Goal: Answer question/provide support

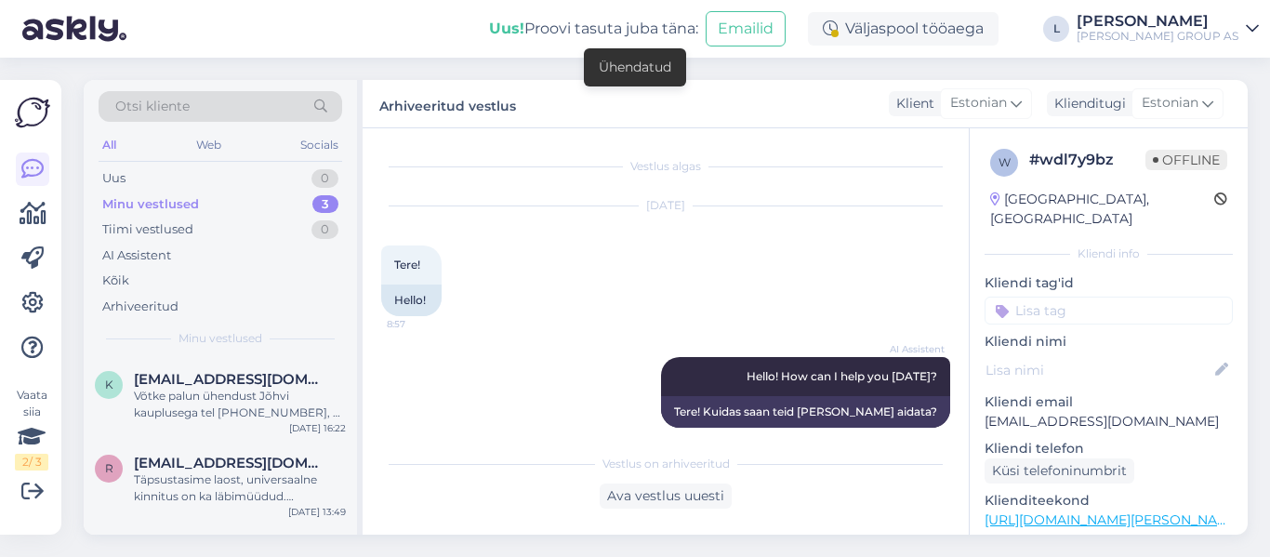
scroll to position [4128, 0]
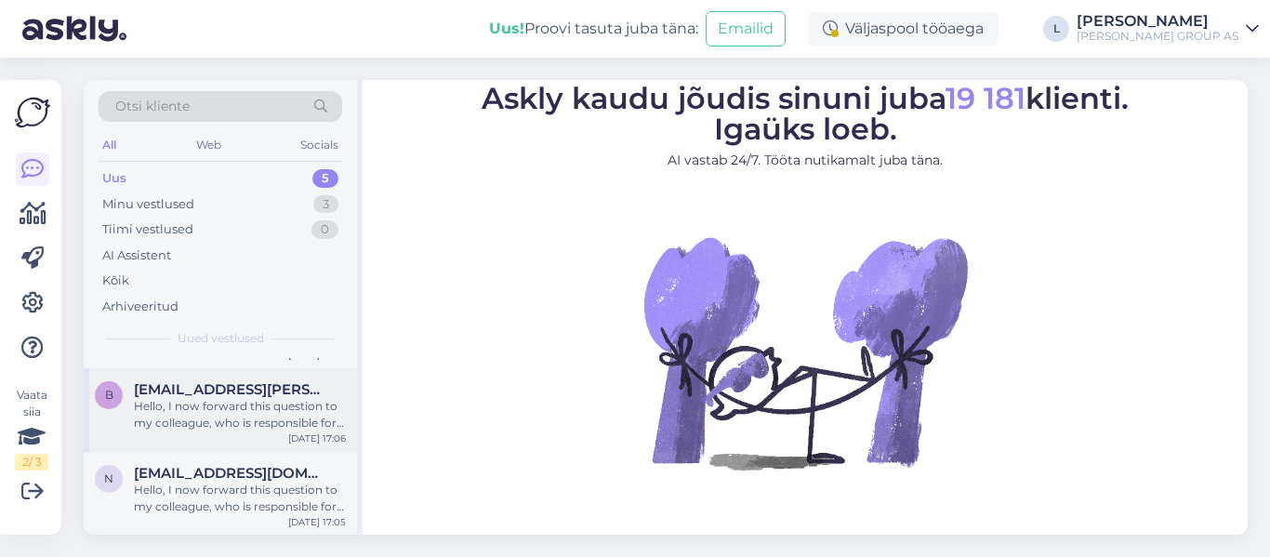
scroll to position [242, 0]
click at [253, 489] on div "Hello, I now forward this question to my colleague, who is responsible for this…" at bounding box center [240, 497] width 212 height 33
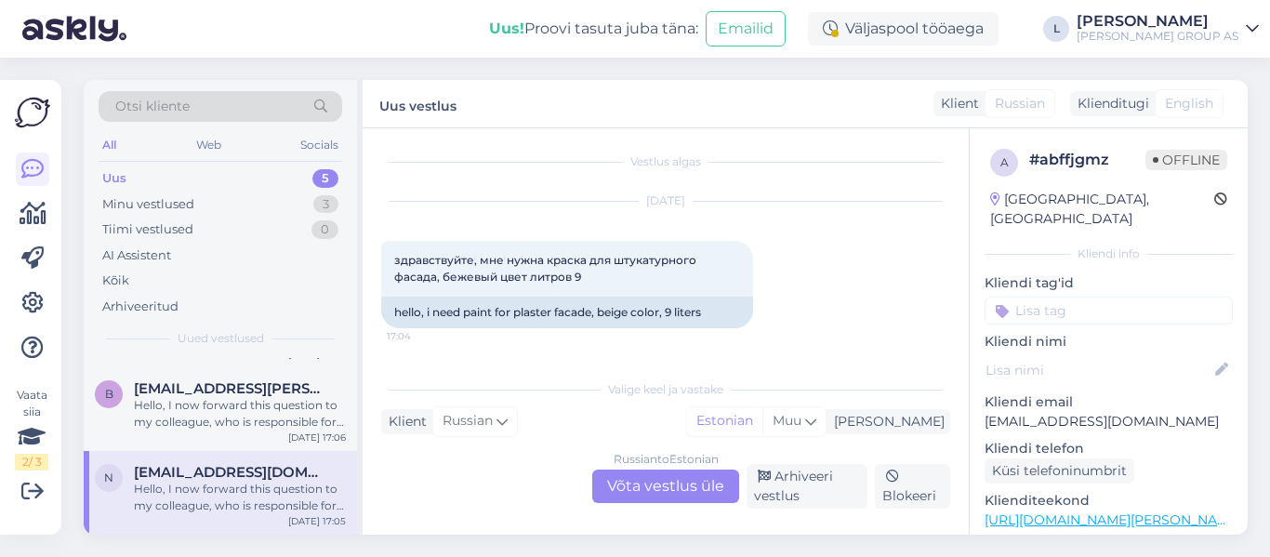
scroll to position [0, 0]
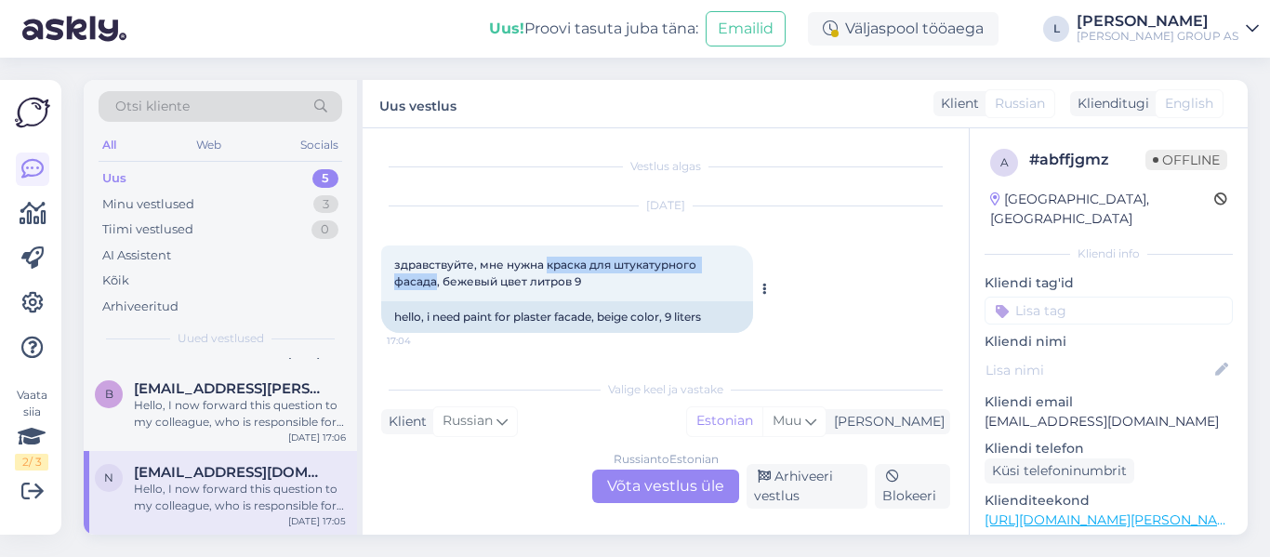
drag, startPoint x: 548, startPoint y: 266, endPoint x: 436, endPoint y: 291, distance: 114.4
click at [436, 291] on div "здравствуйте, мне нужна краска для штукатурного фасада, бежевый цвет литров 9 1…" at bounding box center [567, 273] width 372 height 56
copy span "краска для штукатурного фасада"
click at [656, 492] on div "Russian to Estonian Võta vestlus üle" at bounding box center [665, 486] width 147 height 33
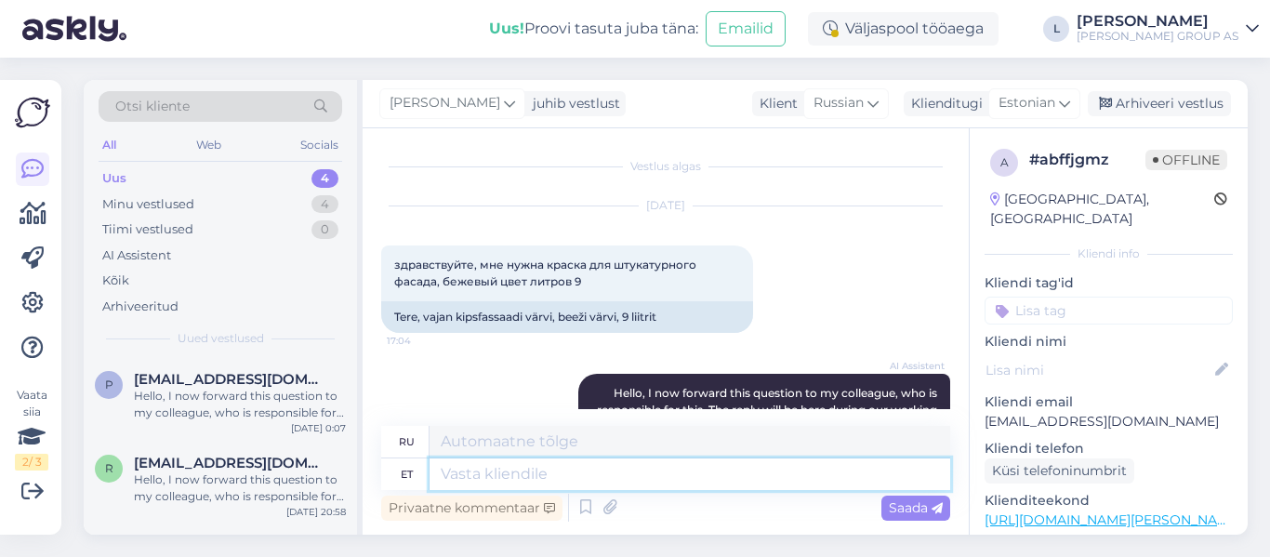
click at [630, 469] on textarea at bounding box center [690, 474] width 521 height 32
type textarea "TEre"
type textarea "Привет"
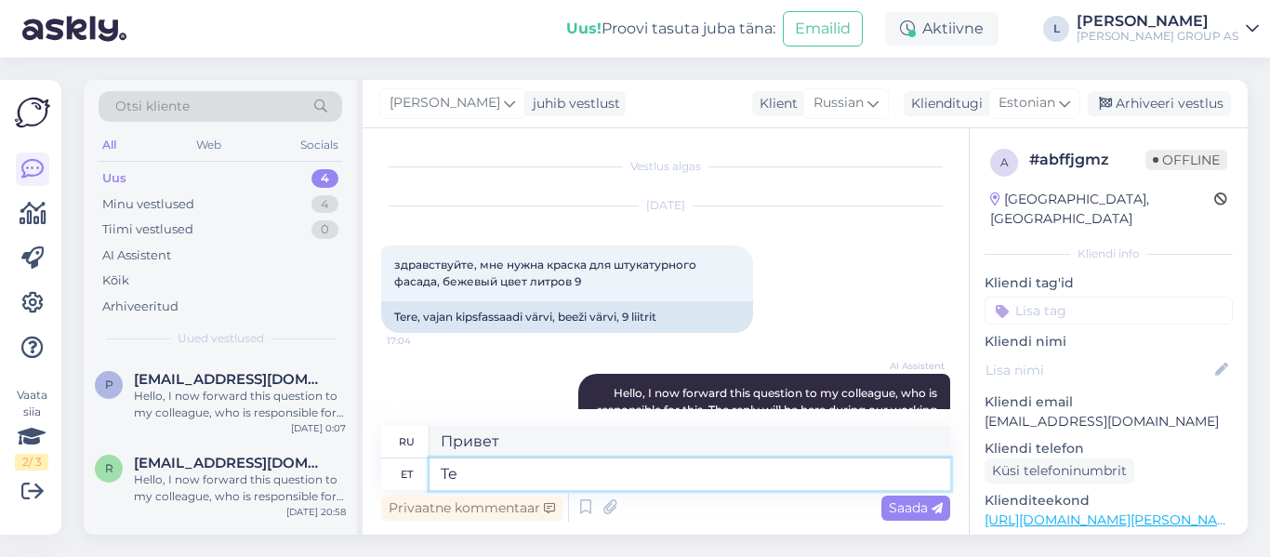
type textarea "T"
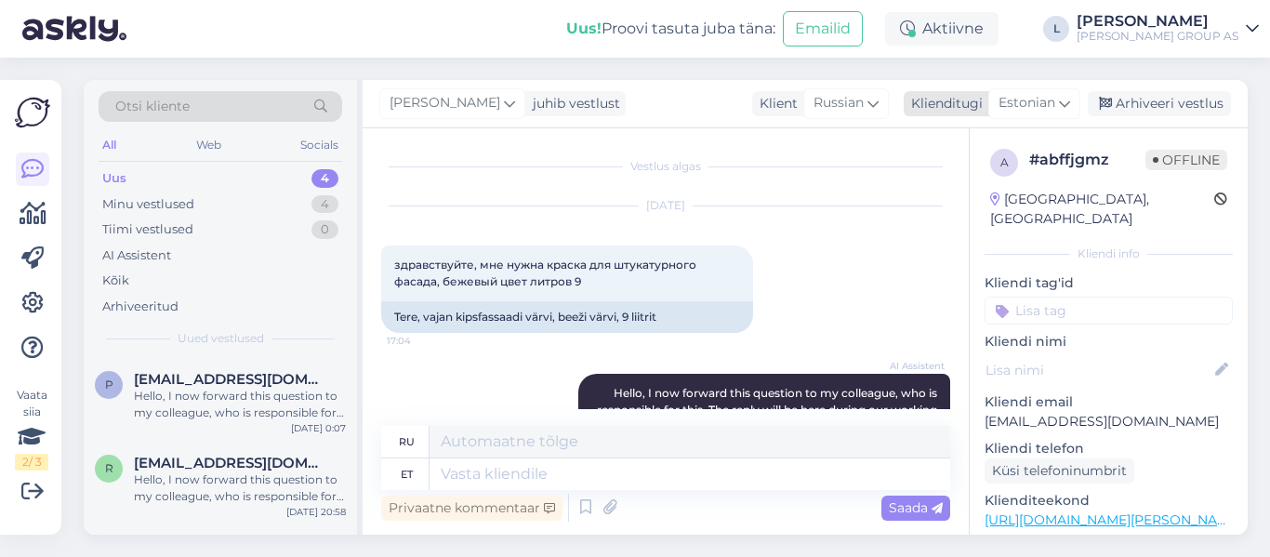
click at [1018, 110] on span "Estonian" at bounding box center [1027, 103] width 57 height 20
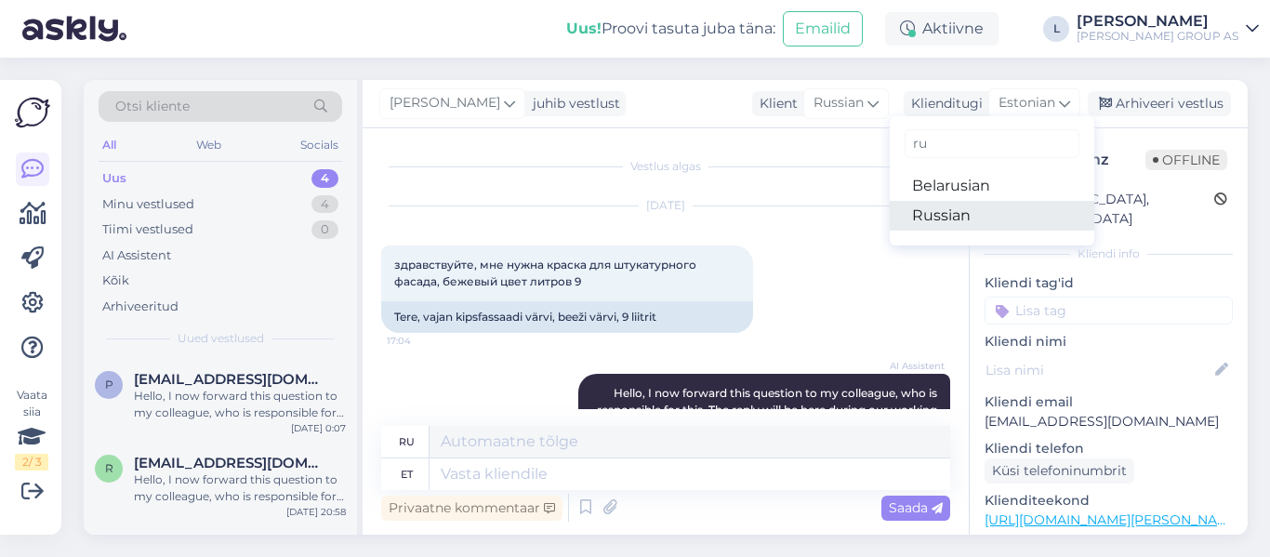
type input "ru"
click at [963, 205] on link "Russian" at bounding box center [992, 216] width 205 height 30
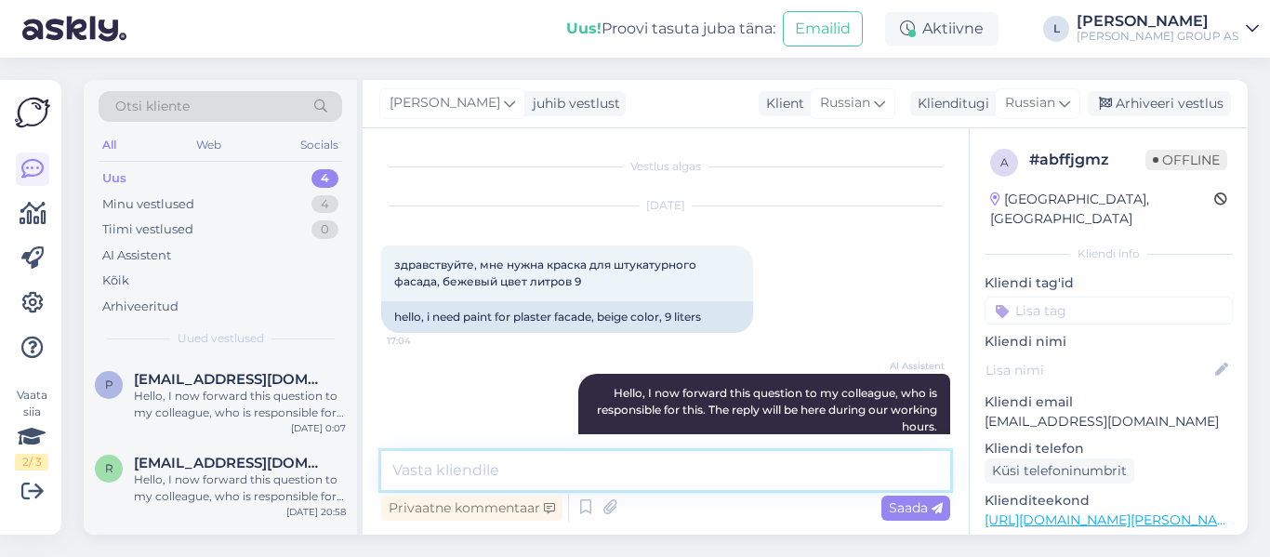
click at [594, 475] on textarea at bounding box center [665, 470] width 569 height 39
paste textarea "https://www.bauhof.ee/et/p/425145/varv-eskaro-sokkel-a-9-5l"
type textarea "Tere, https://www.bauhof.ee/et/p/425145/varv-eskaro-sokkel-a-9-5l"
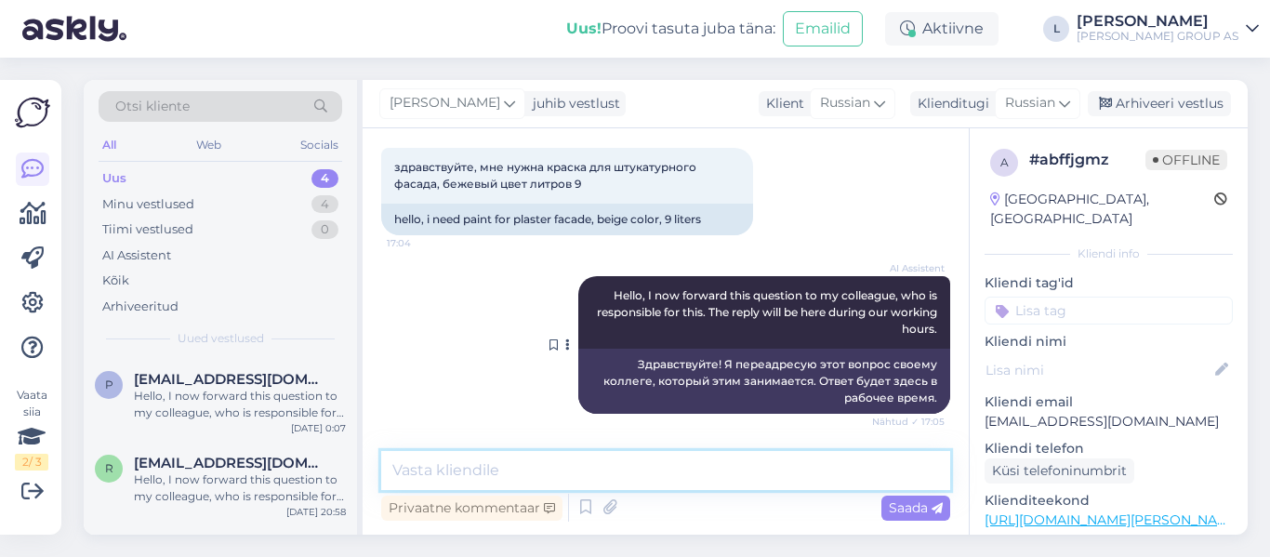
scroll to position [233, 0]
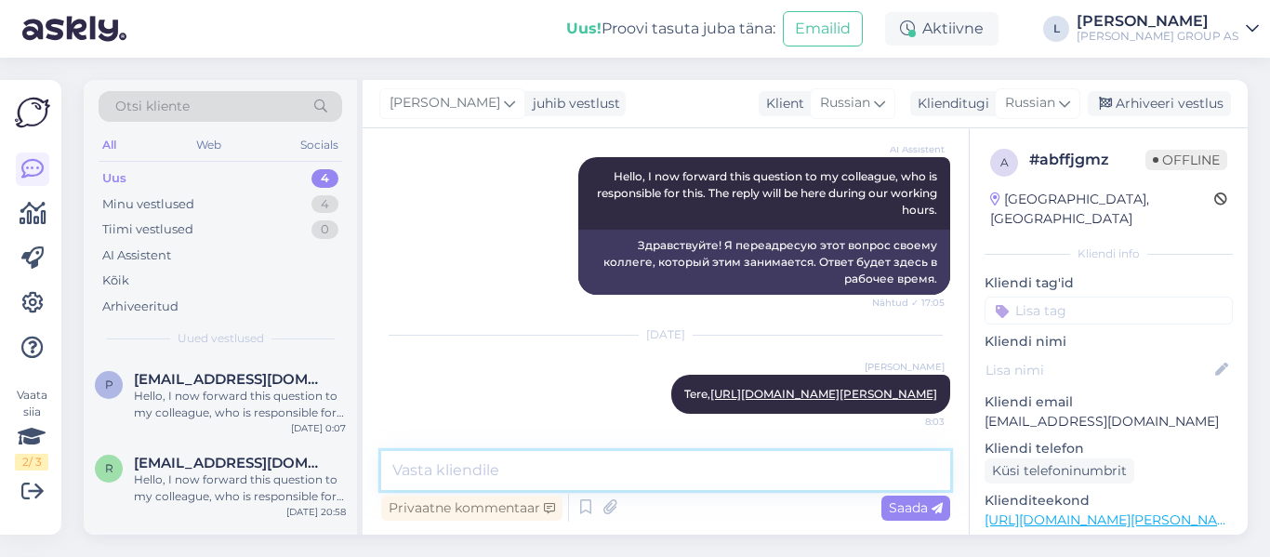
click at [767, 469] on textarea at bounding box center [665, 470] width 569 height 39
paste textarea "https://www.bauhof.ee/et/p/028421/fassaadivarv-eskaro-akrit-f-silicone-9-0l-val…"
type textarea "https://www.bauhof.ee/et/p/028421/fassaadivarv-eskaro-akrit-f-silicone-9-0l-val…"
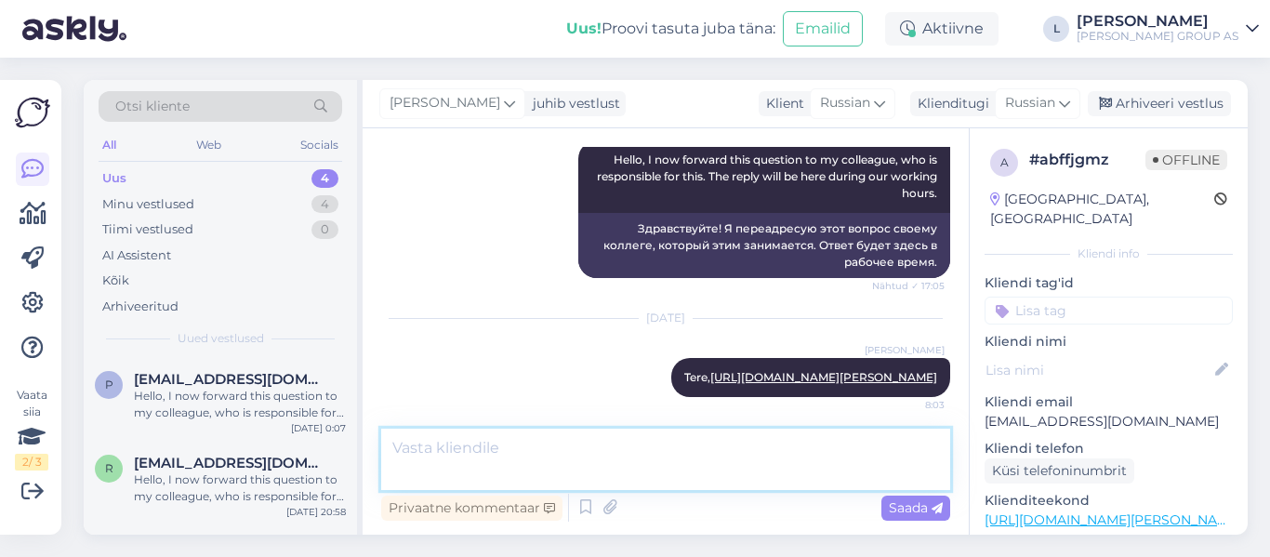
scroll to position [330, 0]
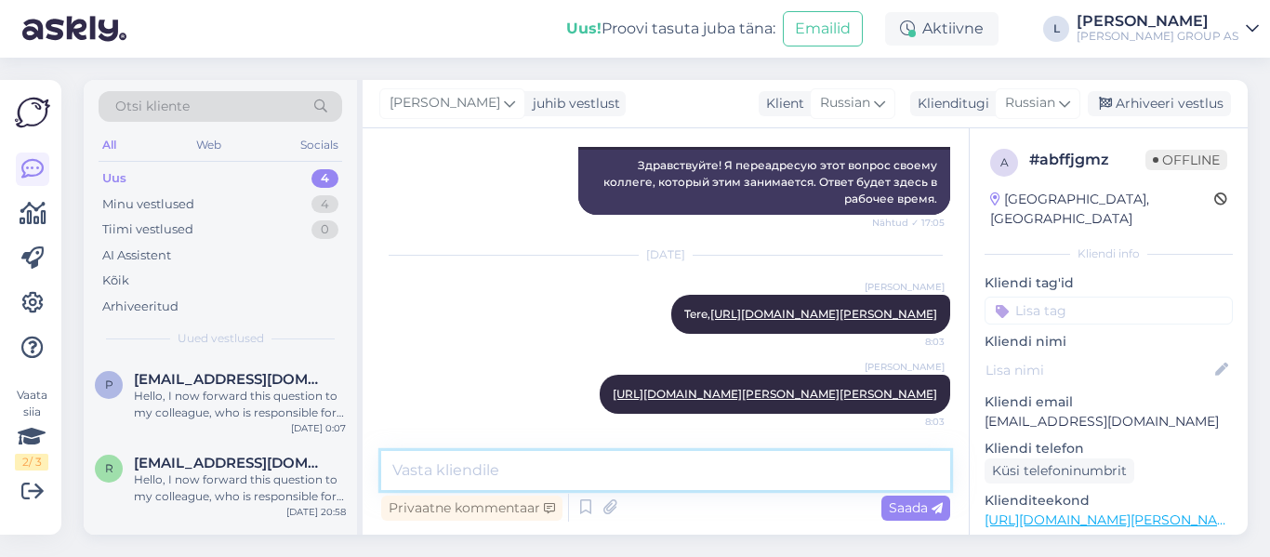
paste textarea "https://www.bauhof.ee/et/p/001564/soklivarv-vivacolor-hansa-sokkel-9l-valge-matt"
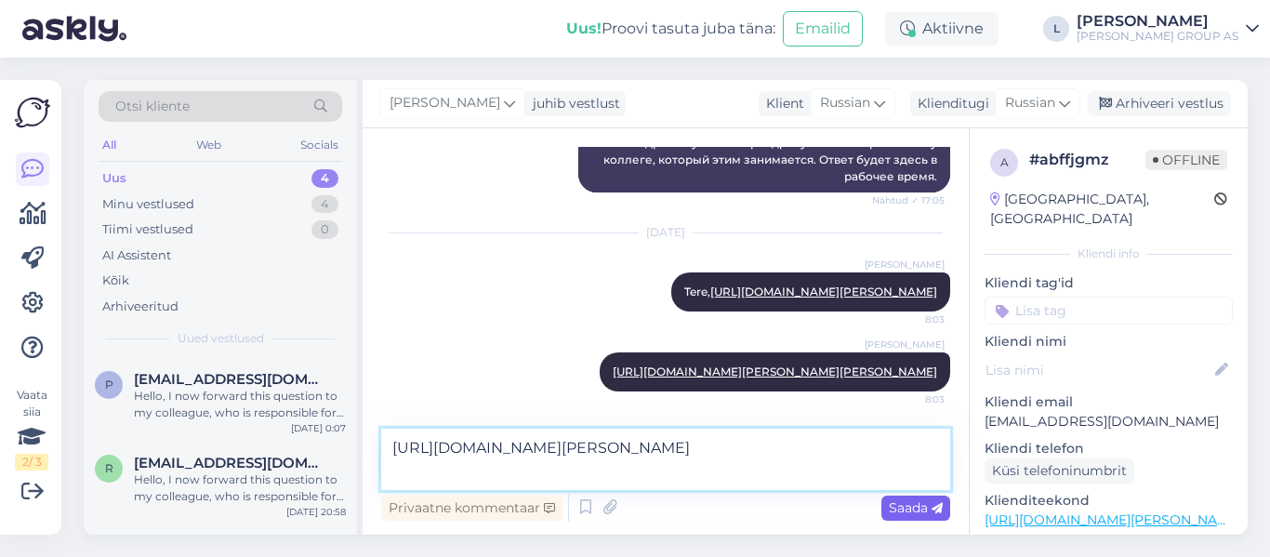
type textarea "https://www.bauhof.ee/et/p/001564/soklivarv-vivacolor-hansa-sokkel-9l-valge-matt"
click at [931, 504] on span "Saada" at bounding box center [916, 507] width 54 height 17
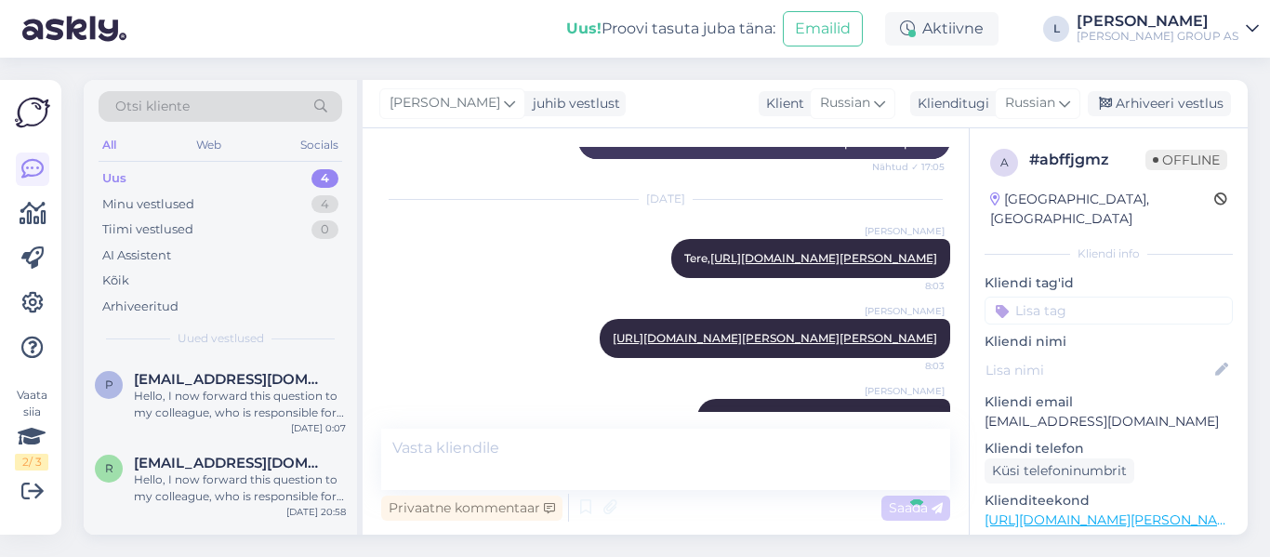
scroll to position [427, 0]
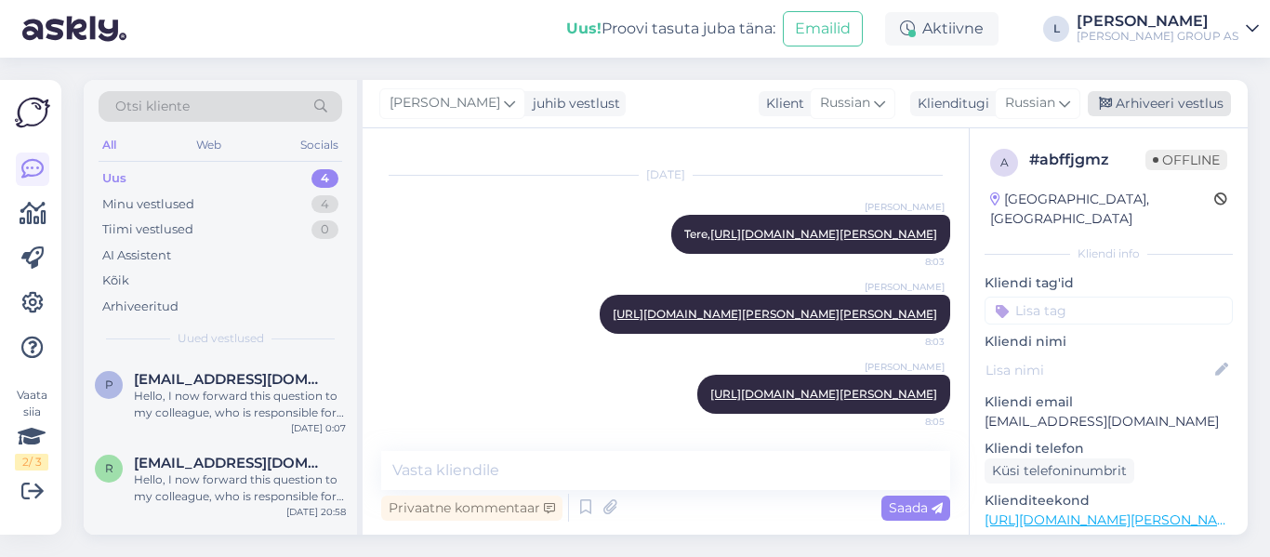
click at [1118, 94] on div "Arhiveeri vestlus" at bounding box center [1159, 103] width 143 height 25
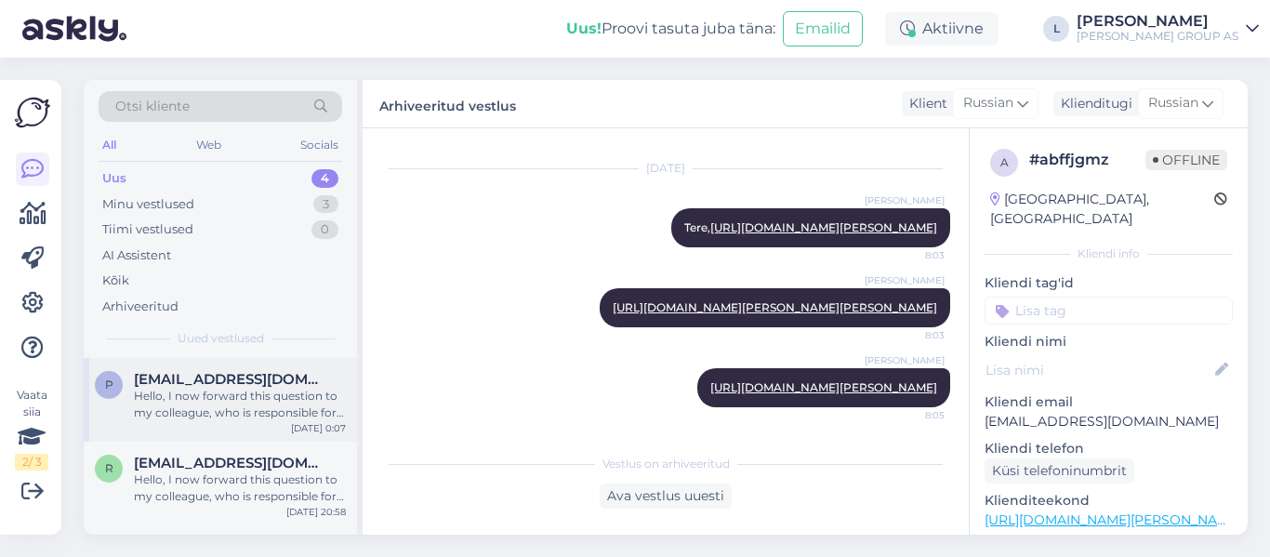
scroll to position [158, 0]
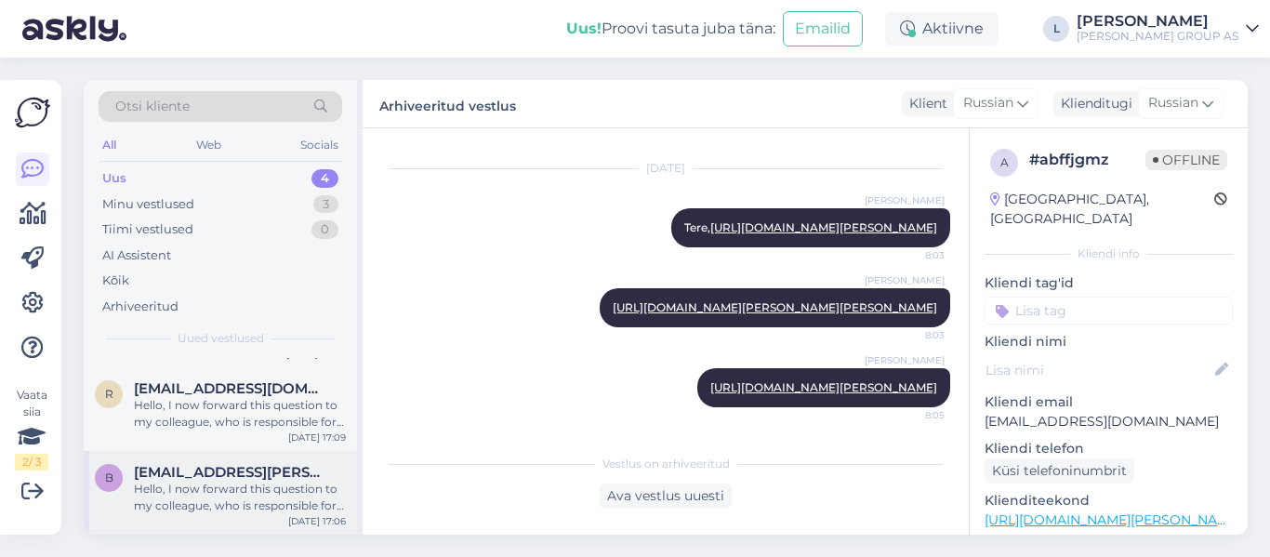
click at [250, 485] on div "Hello, I now forward this question to my colleague, who is responsible for this…" at bounding box center [240, 497] width 212 height 33
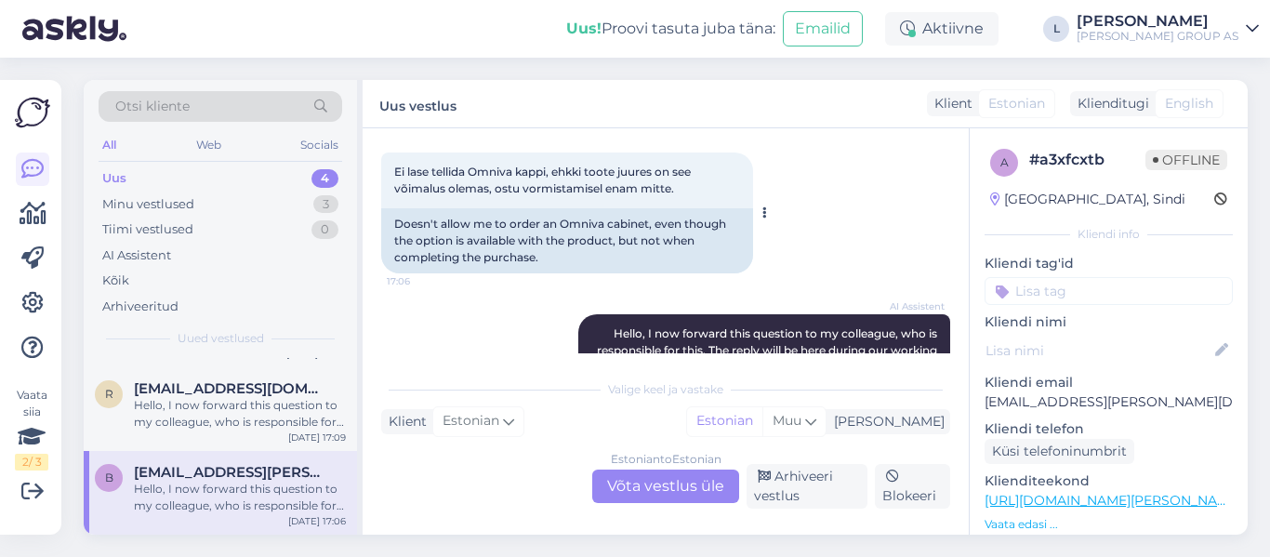
scroll to position [195, 0]
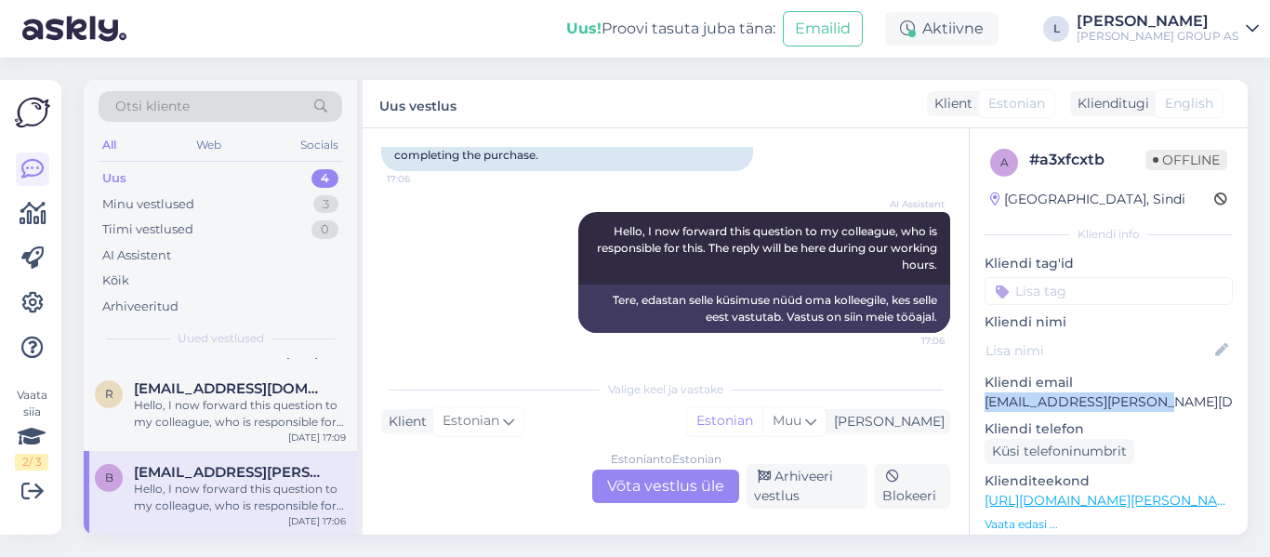
drag, startPoint x: 1146, startPoint y: 396, endPoint x: 986, endPoint y: 404, distance: 160.1
click at [986, 404] on p "brita.haberland@mail.ee" at bounding box center [1109, 402] width 248 height 20
copy p "brita.haberland@mail.ee"
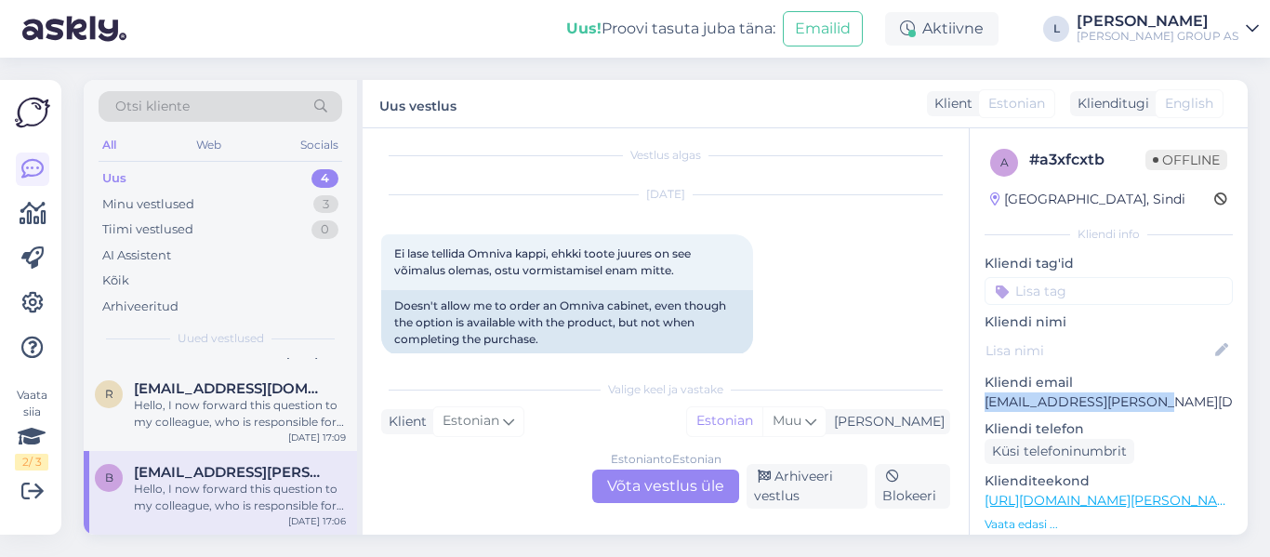
scroll to position [0, 0]
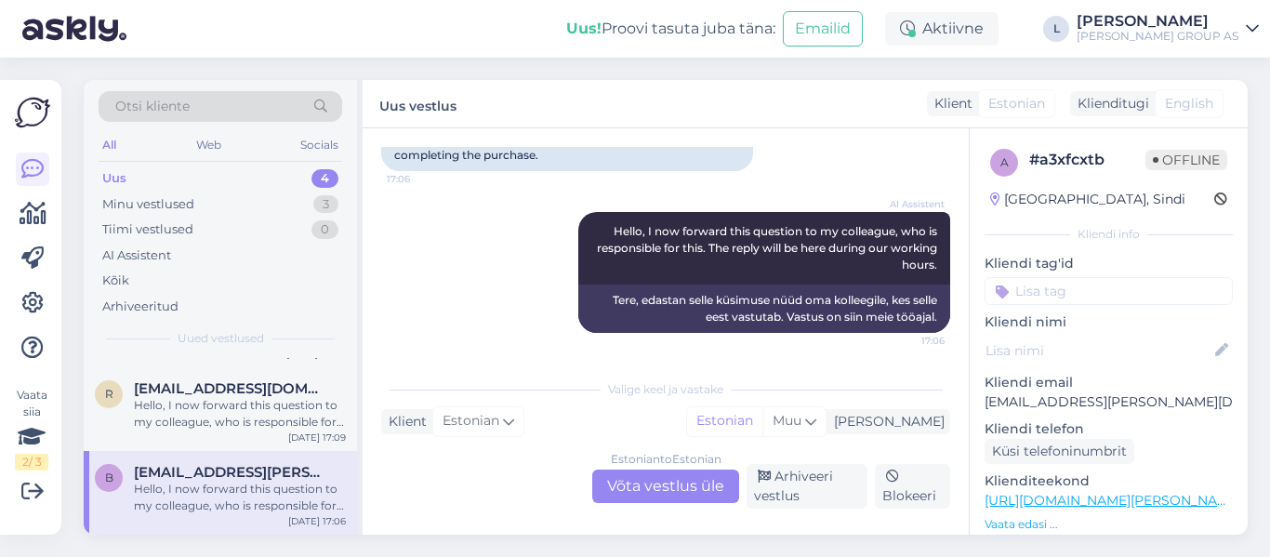
click at [670, 481] on div "Estonian to Estonian Võta vestlus üle" at bounding box center [665, 486] width 147 height 33
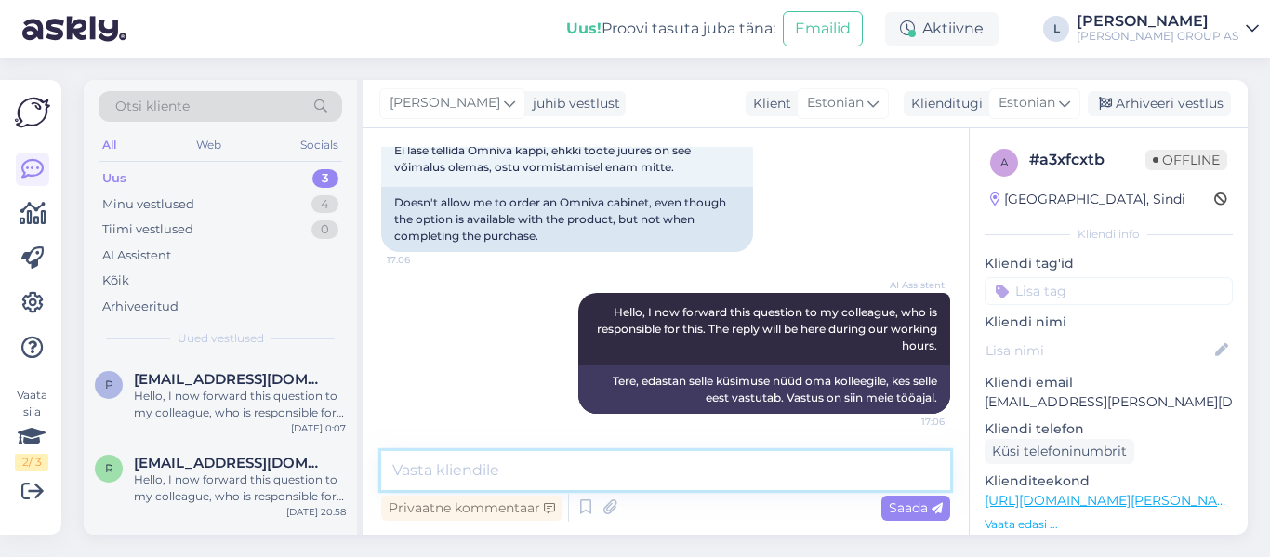
click at [671, 478] on textarea at bounding box center [665, 470] width 569 height 39
click at [510, 465] on textarea "Tere, mis toode on ostukorvi lisatud?" at bounding box center [665, 470] width 569 height 39
click at [827, 463] on textarea "Tere, mis toode ja kogus on ostukorvi lisatud?" at bounding box center [665, 470] width 569 height 39
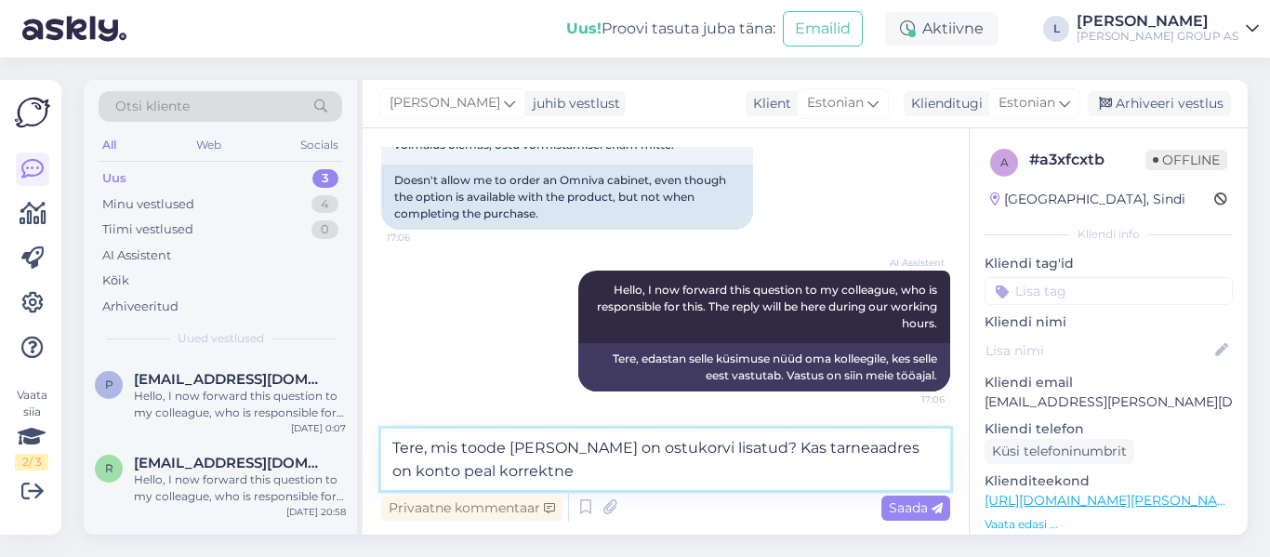
click at [853, 451] on textarea "Tere, mis toode ja kogus on ostukorvi lisatud? Kas tarneaadres on konto peal ko…" at bounding box center [665, 459] width 569 height 61
click at [597, 472] on textarea "Tere, mis toode ja kogus on ostukorvi lisatud? Kas tarneaadress on konto peal k…" at bounding box center [665, 459] width 569 height 61
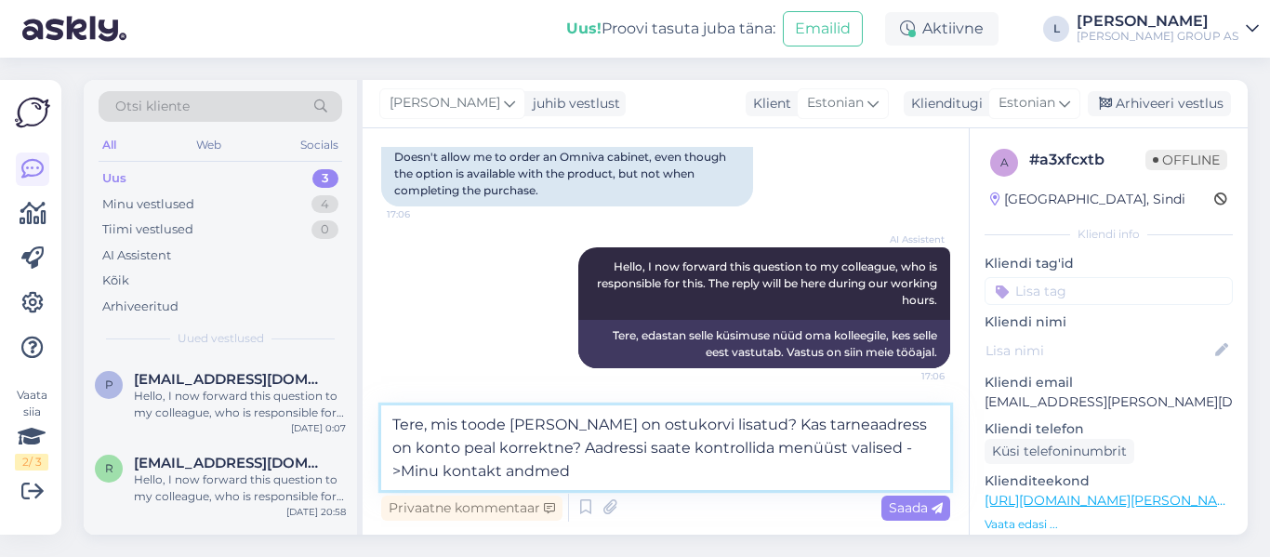
click at [812, 448] on textarea "Tere, mis toode ja kogus on ostukorvi lisatud? Kas tarneaadress on konto peal k…" at bounding box center [665, 447] width 569 height 85
drag, startPoint x: 531, startPoint y: 475, endPoint x: 377, endPoint y: 409, distance: 167.0
click at [377, 409] on div "Vestlus algas Aug 13 2025 Ei lase tellida Omniva kappi, ehkki toote juures on s…" at bounding box center [666, 331] width 606 height 406
click at [540, 481] on textarea "Tere, mis toode ja kogus on ostukorvi lisatud? Kas tarneaadress on konto peal k…" at bounding box center [665, 447] width 569 height 85
drag, startPoint x: 488, startPoint y: 438, endPoint x: 424, endPoint y: 427, distance: 65.1
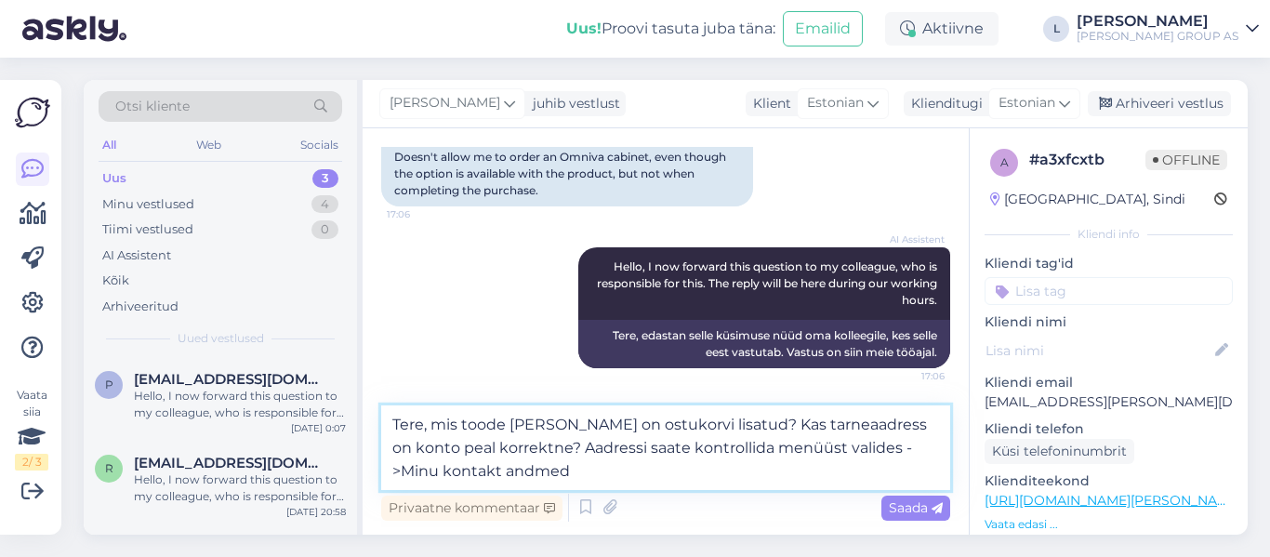
click at [424, 427] on textarea "Tere, mis toode ja kogus on ostukorvi lisatud? Kas tarneaadress on konto peal k…" at bounding box center [665, 447] width 569 height 85
paste textarea "Palun täpsustage, milline toode ja mis koguses on ostukorvi lisatud. Kas tarnea…"
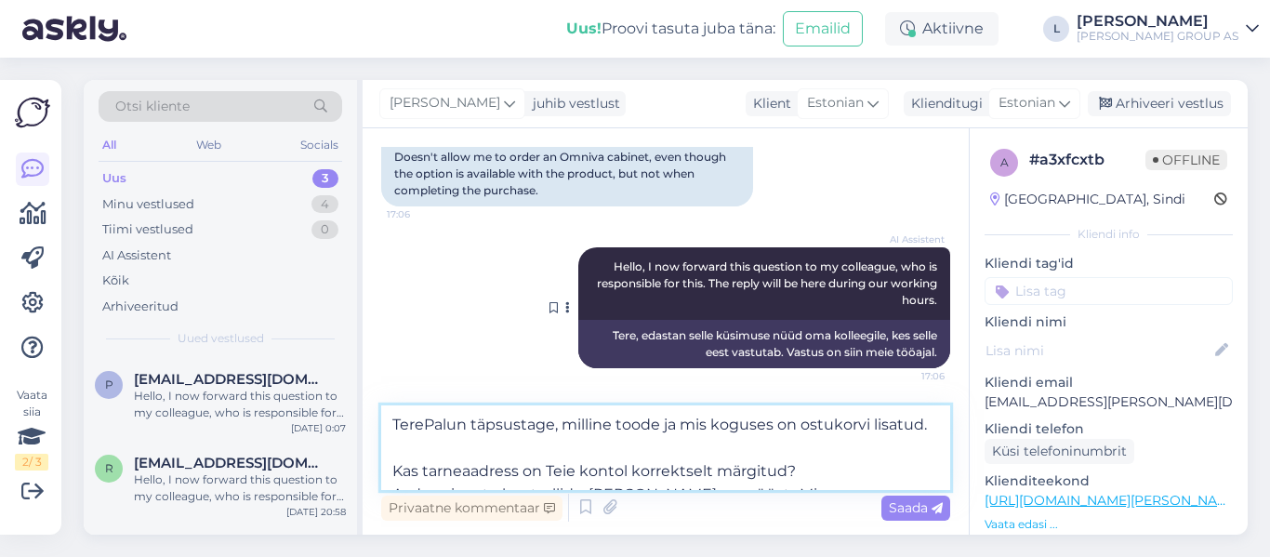
scroll to position [195, 0]
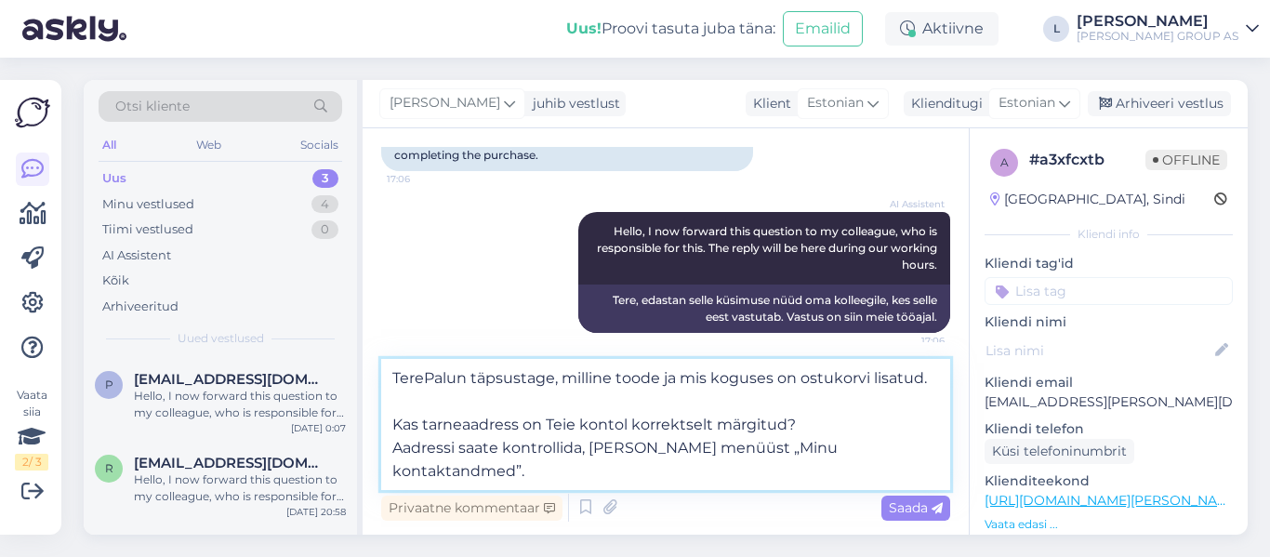
click at [426, 378] on textarea "TerePalun täpsustage, milline toode ja mis koguses on ostukorvi lisatud. Kas ta…" at bounding box center [665, 424] width 569 height 131
click at [410, 398] on textarea "Tere. Palun täpsustage, milline toode ja mis koguses on ostukorvi lisatud. Kas …" at bounding box center [665, 424] width 569 height 131
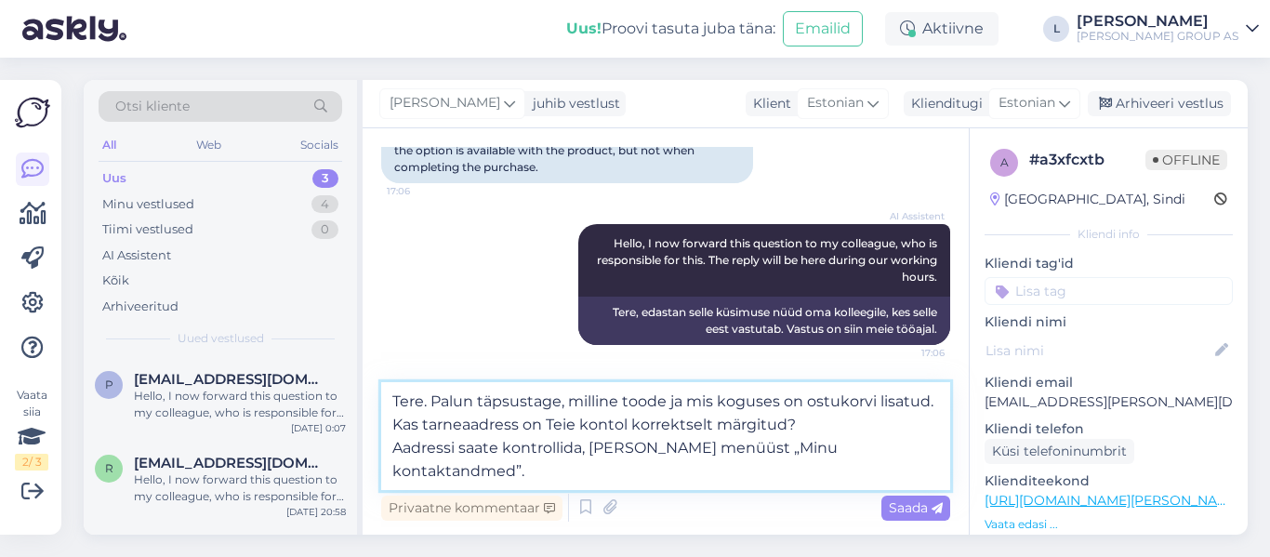
scroll to position [183, 0]
click at [930, 453] on textarea "Tere. Palun täpsustage, milline toode ja mis koguses on ostukorvi lisatud. Kas …" at bounding box center [665, 436] width 569 height 108
type textarea "Tere. Palun täpsustage, milline toode ja mis koguses on ostukorvi lisatud. Kas …"
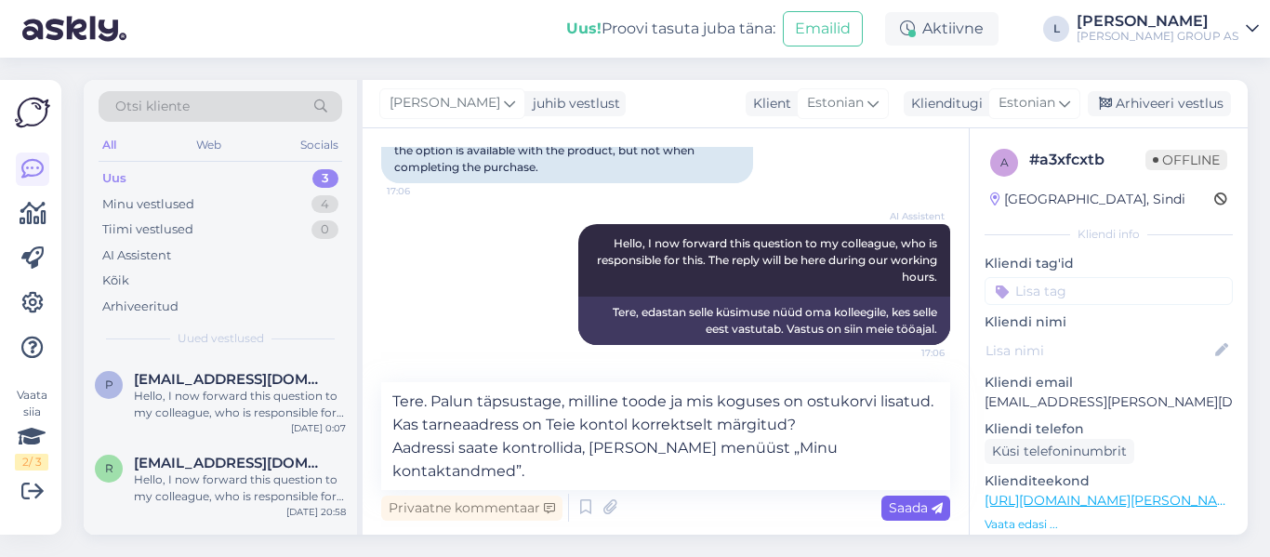
click at [917, 510] on span "Saada" at bounding box center [916, 507] width 54 height 17
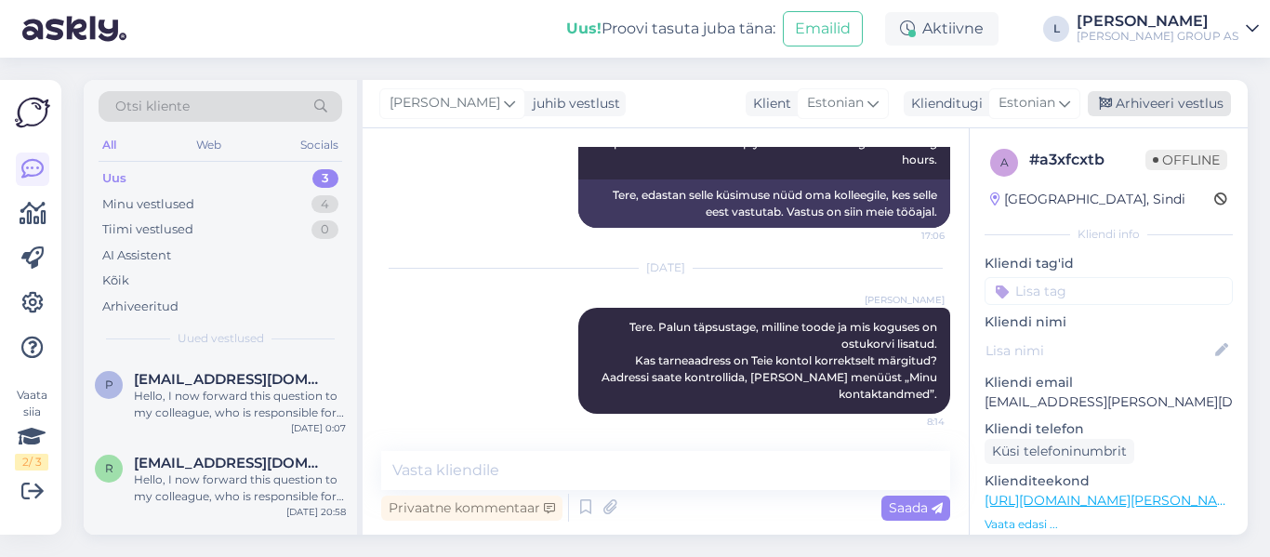
click at [1145, 99] on div "Arhiveeri vestlus" at bounding box center [1159, 103] width 143 height 25
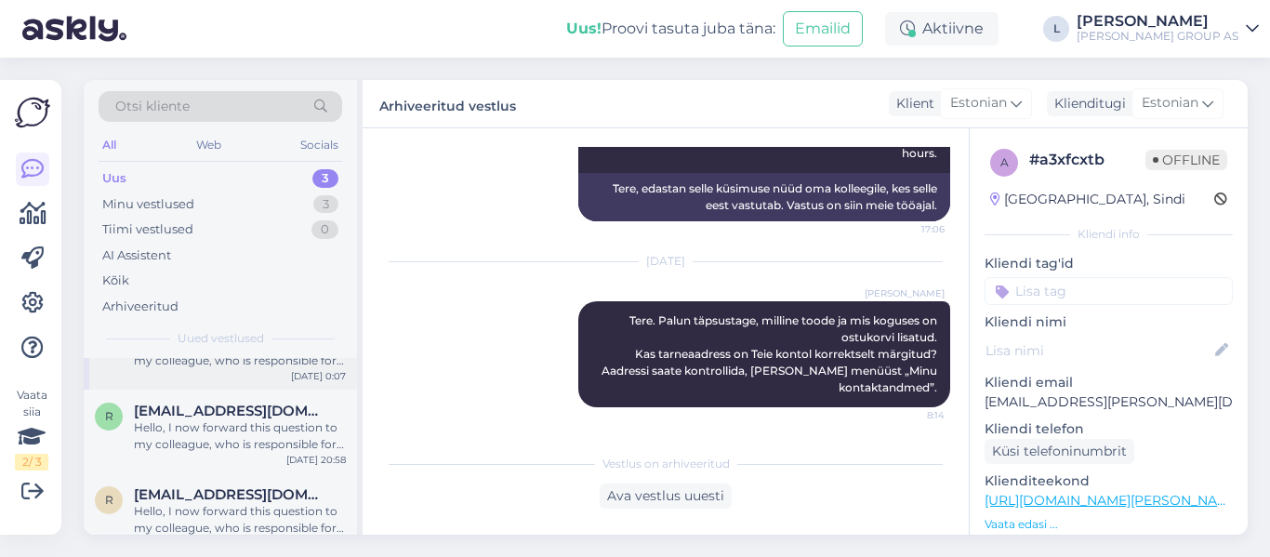
scroll to position [74, 0]
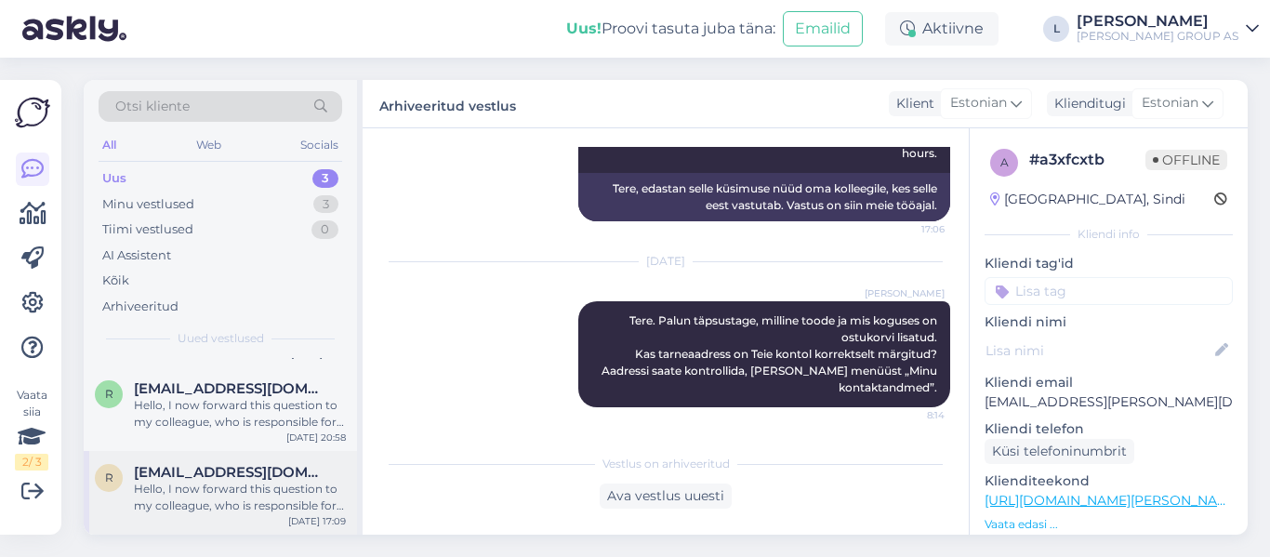
click at [298, 502] on div "Hello, I now forward this question to my colleague, who is responsible for this…" at bounding box center [240, 497] width 212 height 33
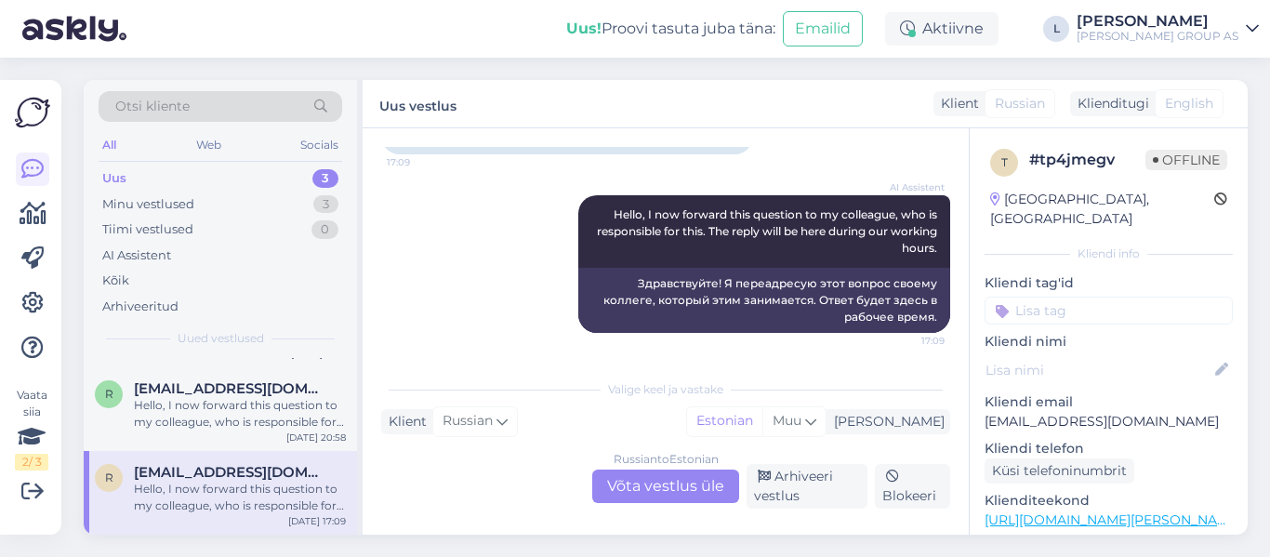
scroll to position [0, 0]
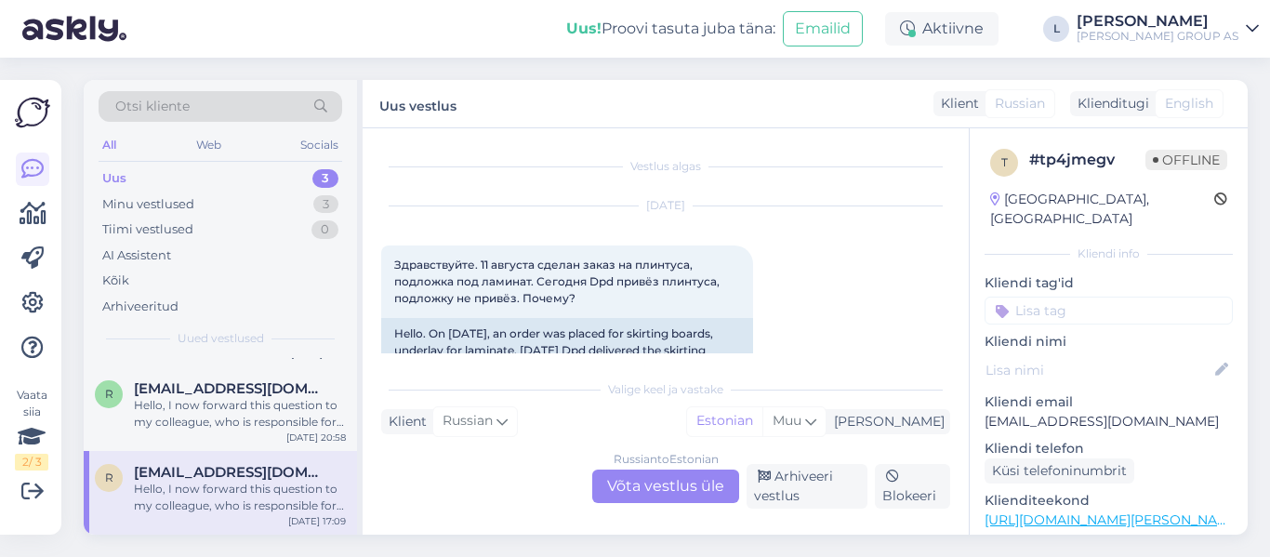
click at [660, 489] on div "Russian to Estonian Võta vestlus üle" at bounding box center [665, 486] width 147 height 33
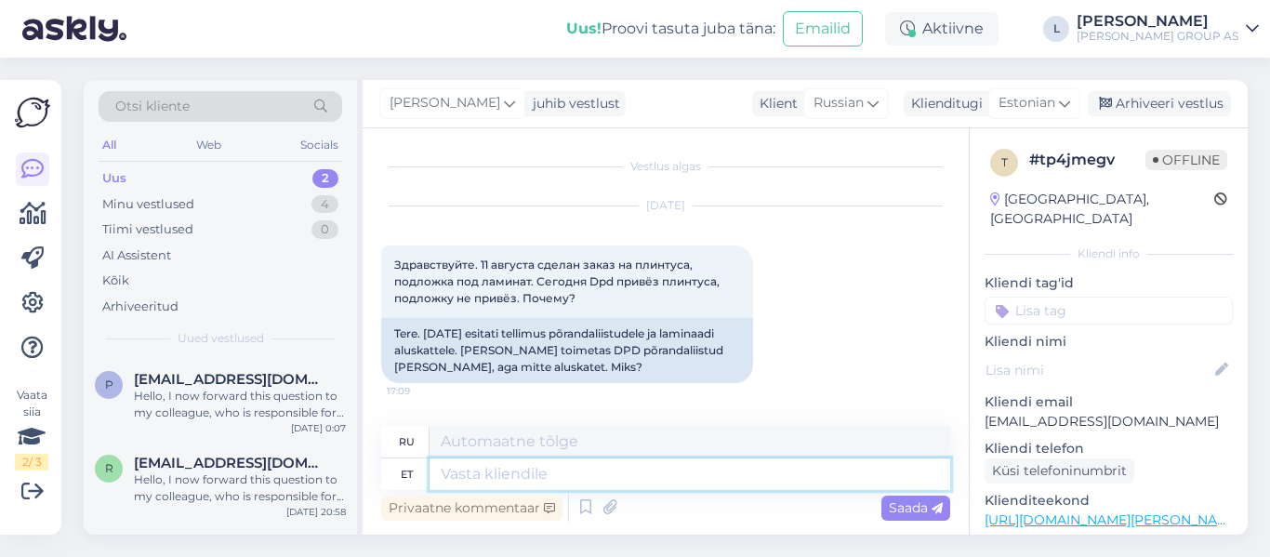
click at [619, 469] on textarea at bounding box center [690, 474] width 521 height 32
type textarea "Tere, m"
type textarea "Привет,"
type textarea "Tere, mis"
type textarea "Привет, что?"
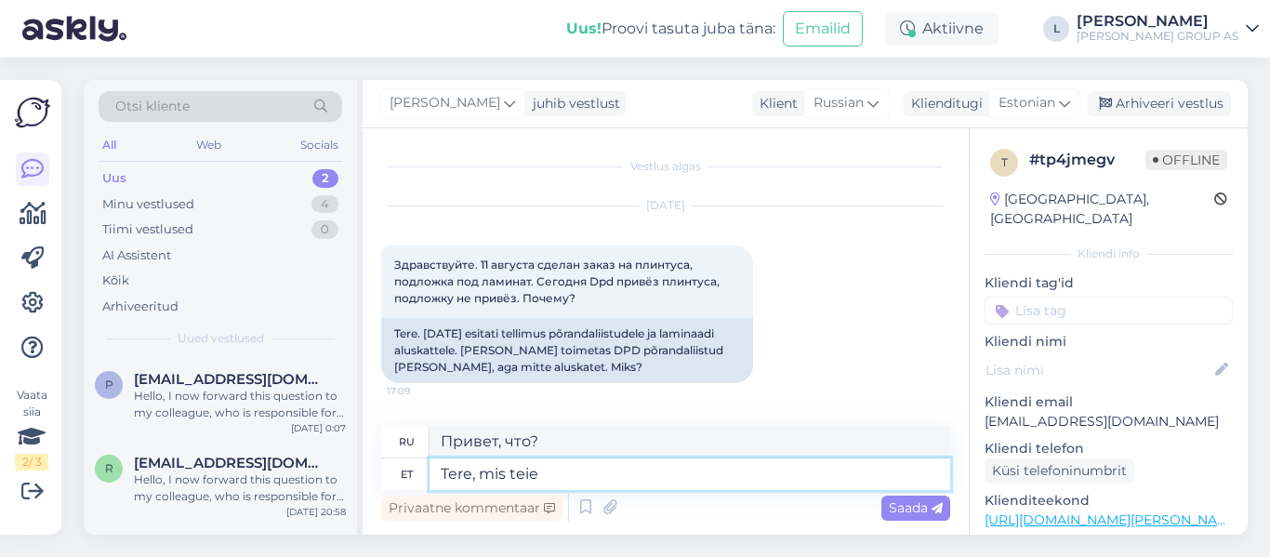
type textarea "Tere, mis teie"
type textarea "Привет, как дела?"
type textarea "Tere, mis teie tellimuse"
type textarea "Здравствуйте, какой у вас заказ?"
type textarea "Tere, mis teie tellimuse number o"
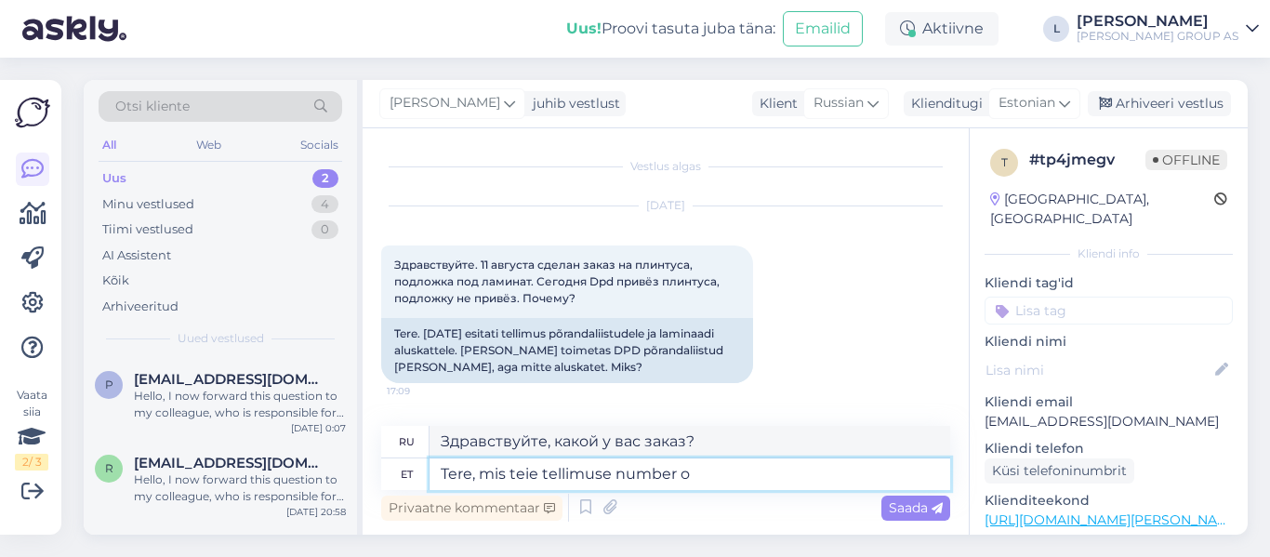
type textarea "Здравствуйте, какой номер вашего заказа?"
type textarea "Tere, mis teie tellimuse number on?"
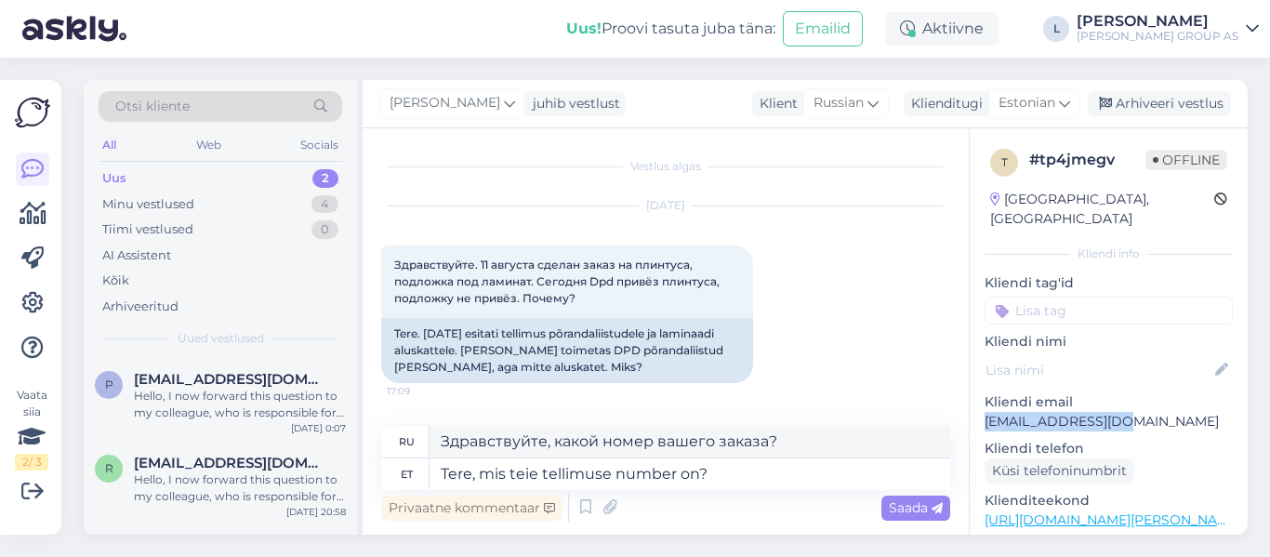
drag, startPoint x: 1149, startPoint y: 400, endPoint x: 986, endPoint y: 408, distance: 162.9
click at [986, 412] on p "regina0609@mail.ru" at bounding box center [1109, 422] width 248 height 20
copy p "regina0609@mail.ru"
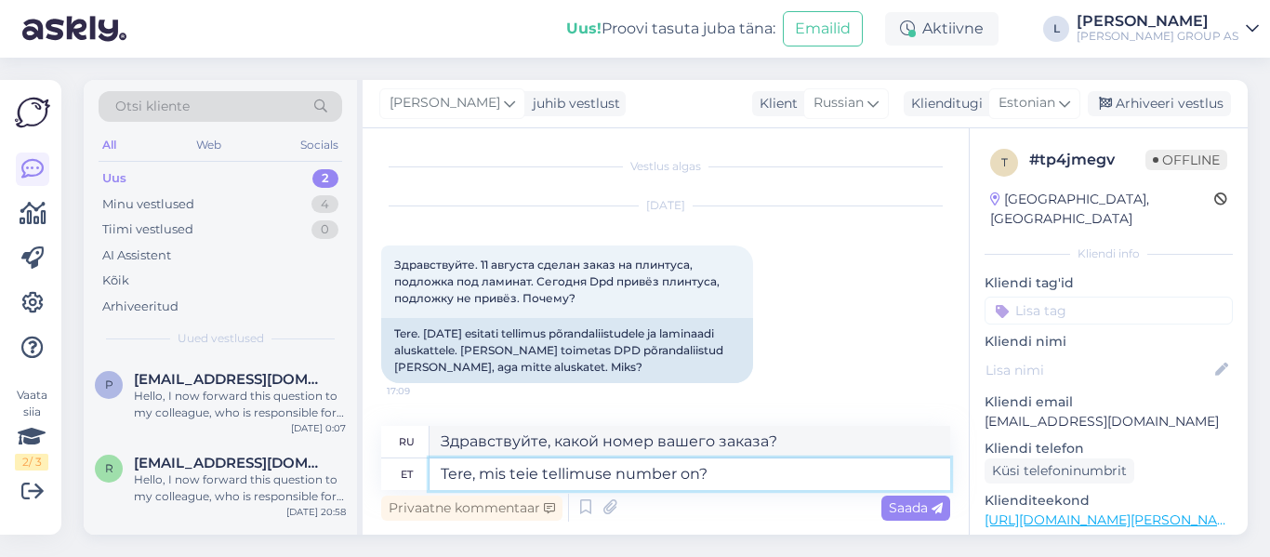
click at [923, 487] on textarea "Tere, mis teie tellimuse number on?" at bounding box center [690, 474] width 521 height 32
click at [920, 497] on div "Saada" at bounding box center [915, 508] width 69 height 25
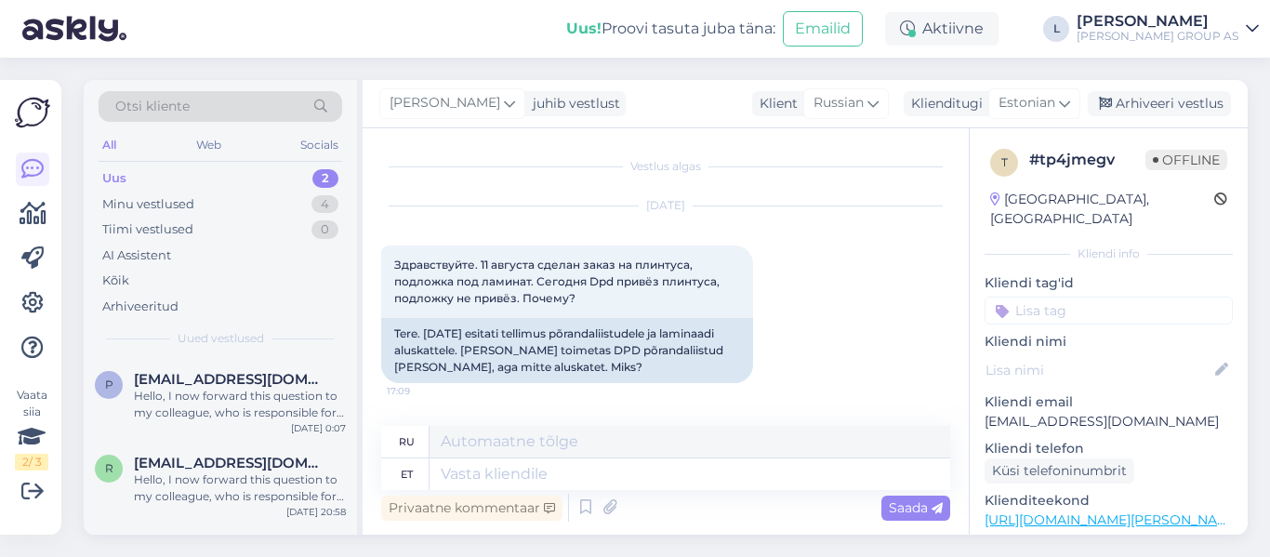
scroll to position [324, 0]
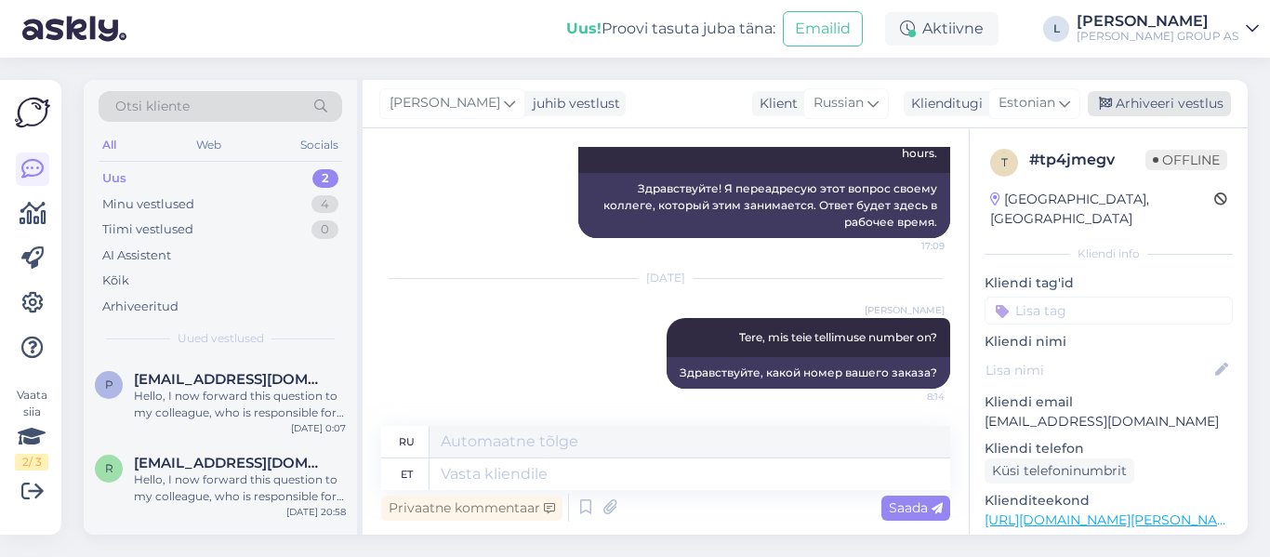
click at [1207, 98] on div "Arhiveeri vestlus" at bounding box center [1159, 103] width 143 height 25
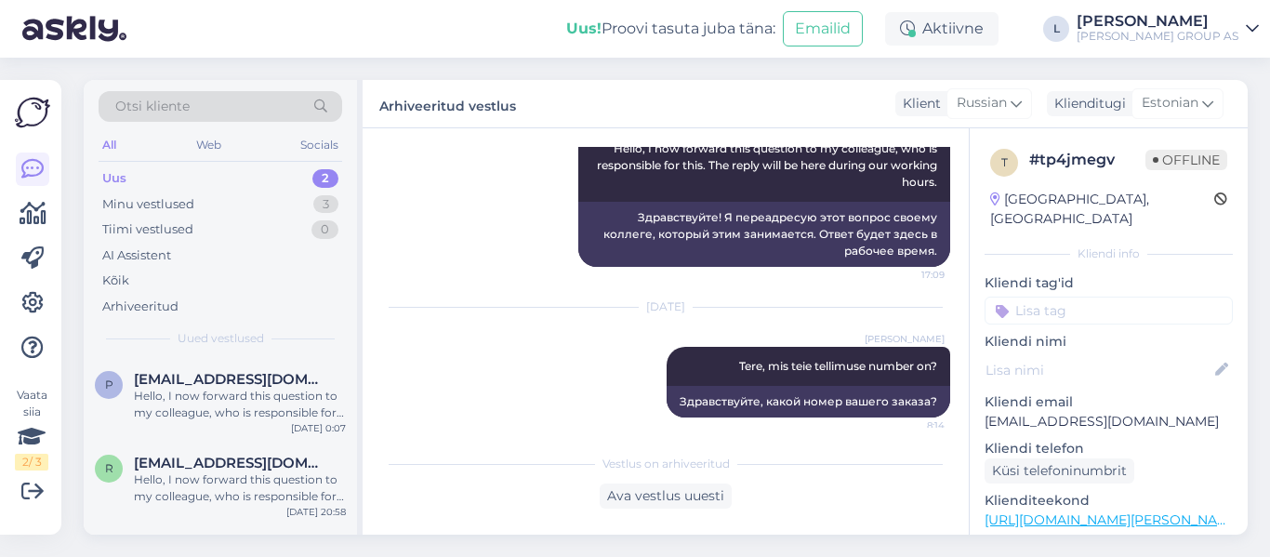
scroll to position [305, 0]
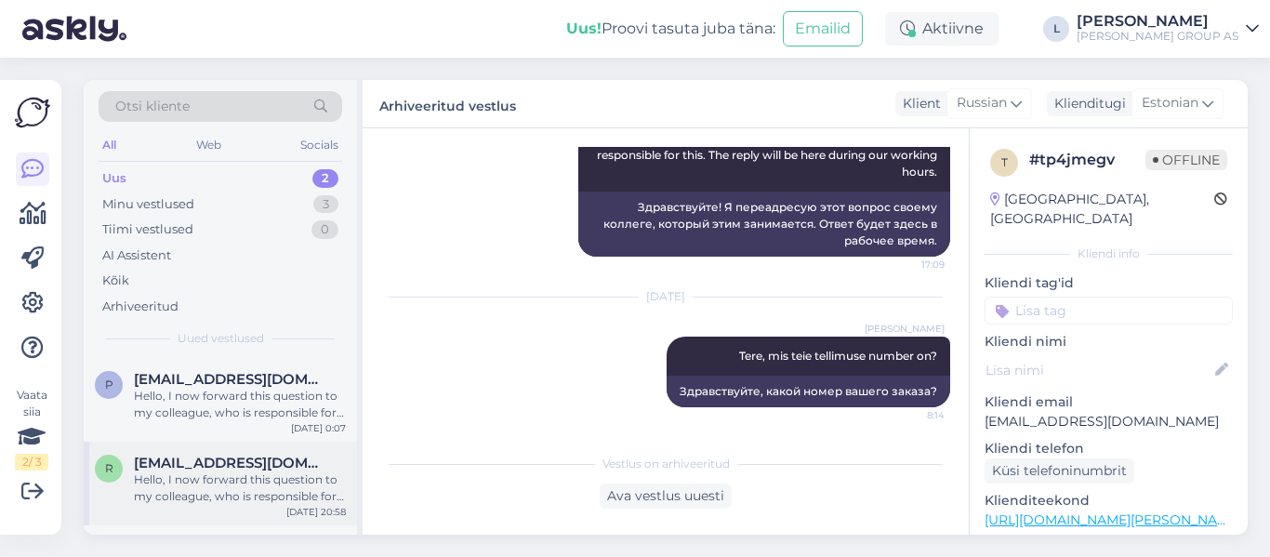
click at [236, 483] on div "Hello, I now forward this question to my colleague, who is responsible for this…" at bounding box center [240, 487] width 212 height 33
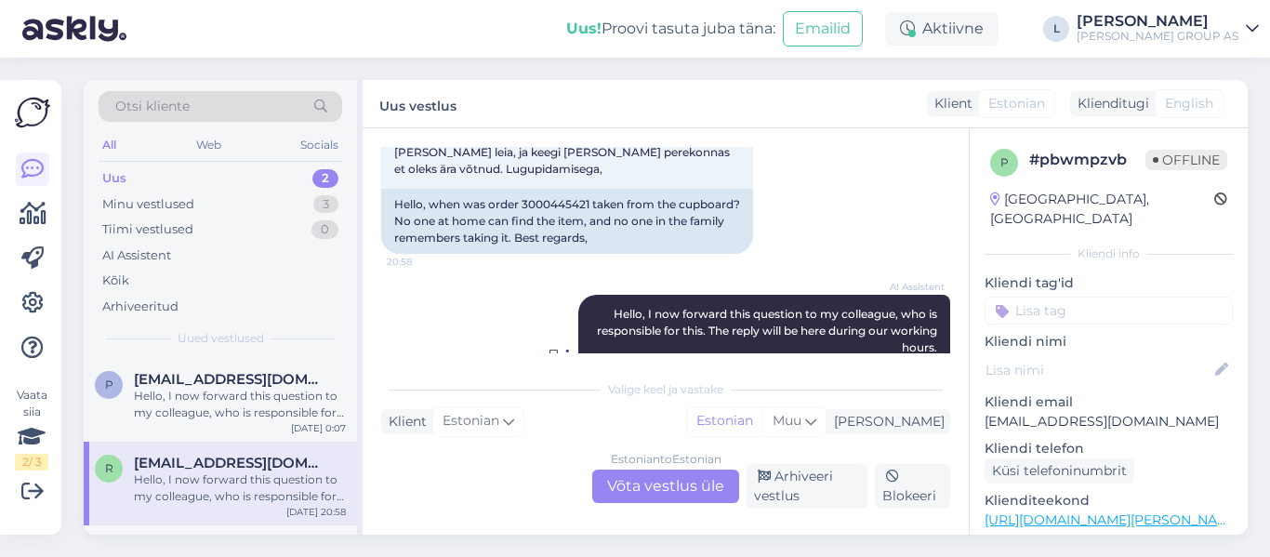
scroll to position [26, 0]
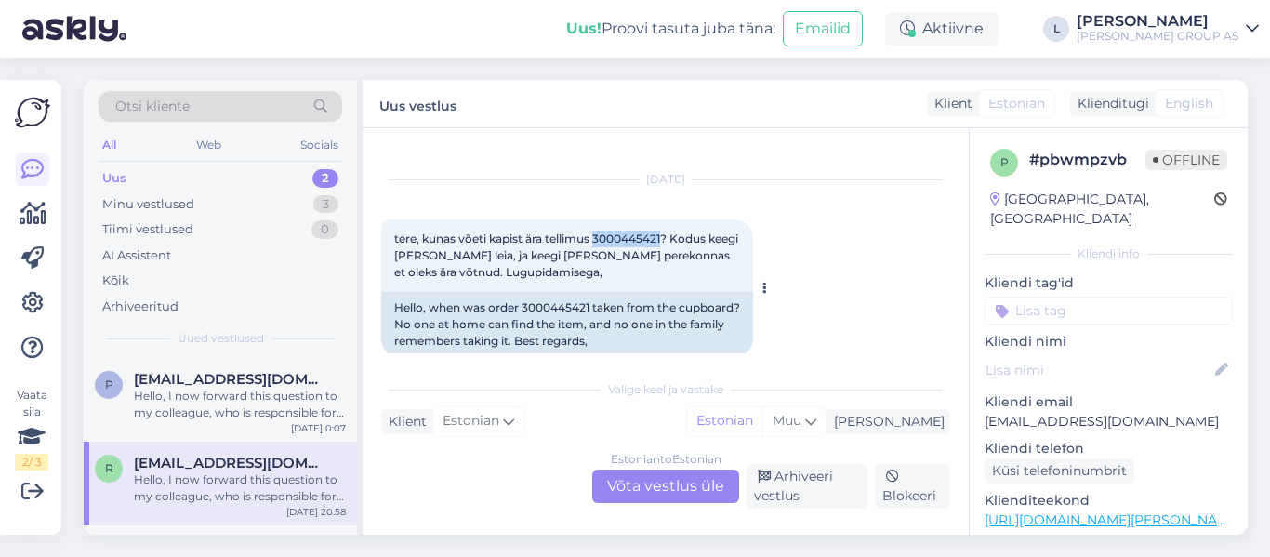
drag, startPoint x: 663, startPoint y: 240, endPoint x: 596, endPoint y: 239, distance: 66.9
click at [596, 239] on span "tere, kunas võeti kapist ära tellimus 3000445421? Kodus keegi kaupa ei leia, ja…" at bounding box center [567, 255] width 347 height 47
copy span "3000445421"
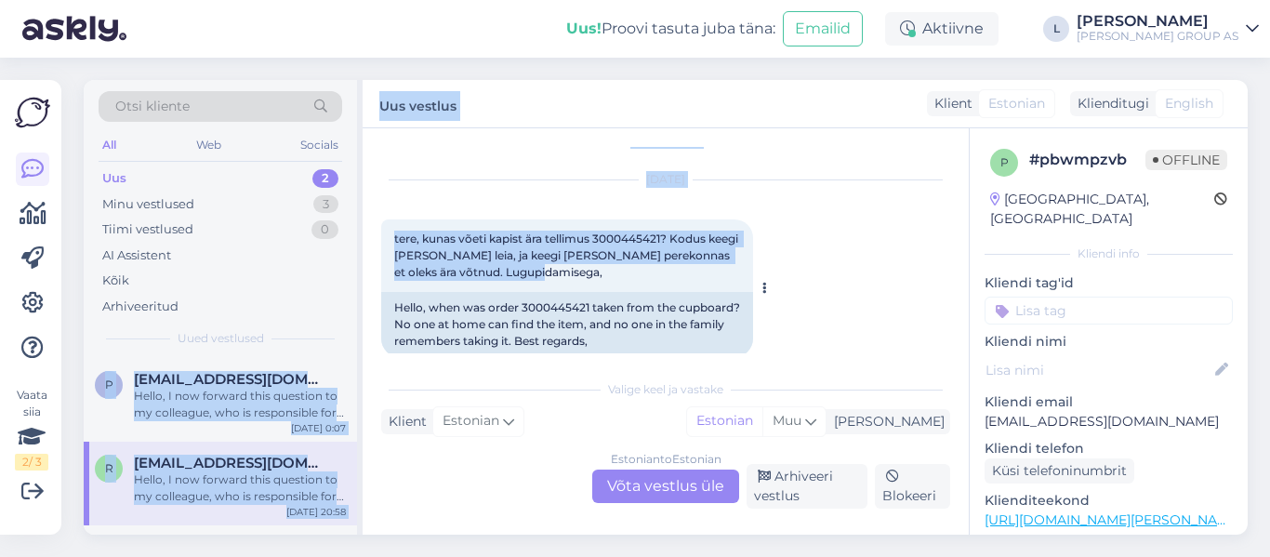
drag, startPoint x: 513, startPoint y: 264, endPoint x: 419, endPoint y: 250, distance: 94.9
click at [359, 235] on div "Otsi kliente All Web Socials Uus 2 Minu vestlused 3 Tiimi vestlused 0 AI Assist…" at bounding box center [666, 307] width 1164 height 455
drag, startPoint x: 553, startPoint y: 261, endPoint x: 583, endPoint y: 265, distance: 30.0
click at [552, 261] on span "tere, kunas võeti kapist ära tellimus 3000445421? Kodus keegi kaupa ei leia, ja…" at bounding box center [567, 255] width 347 height 47
click at [583, 270] on div "tere, kunas võeti kapist ära tellimus 3000445421? Kodus keegi kaupa ei leia, ja…" at bounding box center [567, 255] width 372 height 73
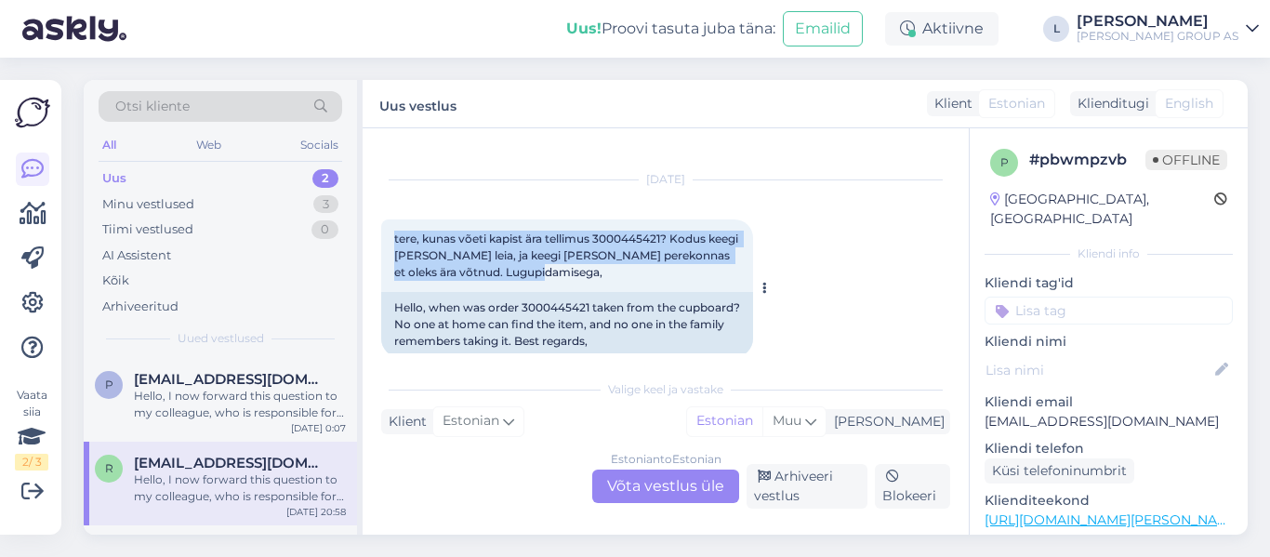
drag, startPoint x: 572, startPoint y: 275, endPoint x: 387, endPoint y: 239, distance: 188.5
click at [387, 239] on div "tere, kunas võeti kapist ära tellimus 3000445421? Kodus keegi kaupa ei leia, ja…" at bounding box center [567, 255] width 372 height 73
copy span "tere, kunas võeti kapist ära tellimus 3000445421? Kodus keegi kaupa ei leia, ja…"
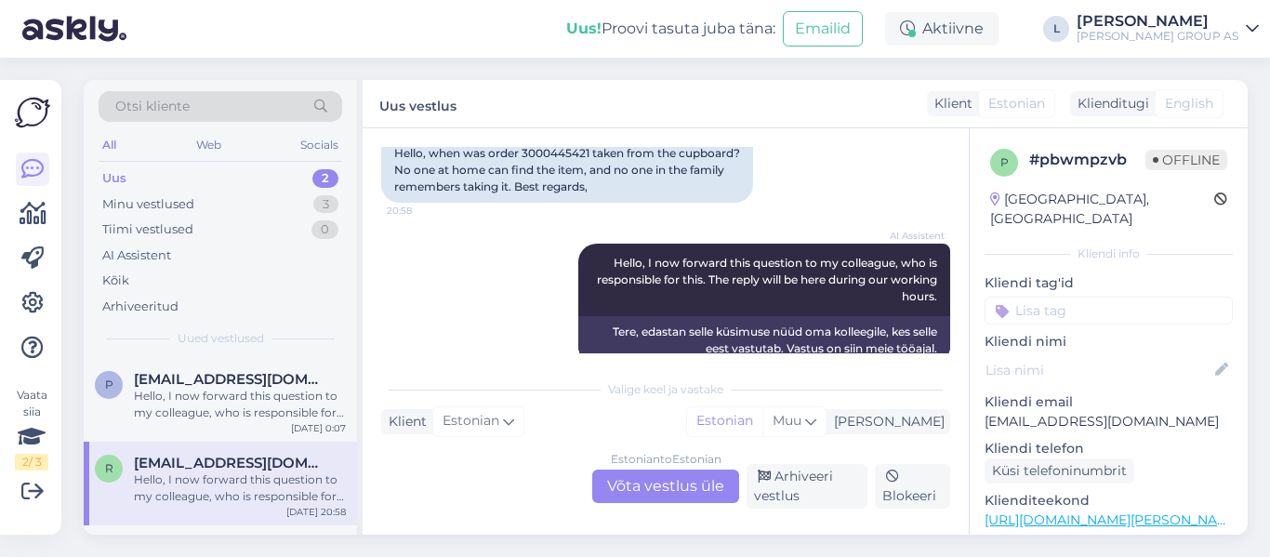
scroll to position [212, 0]
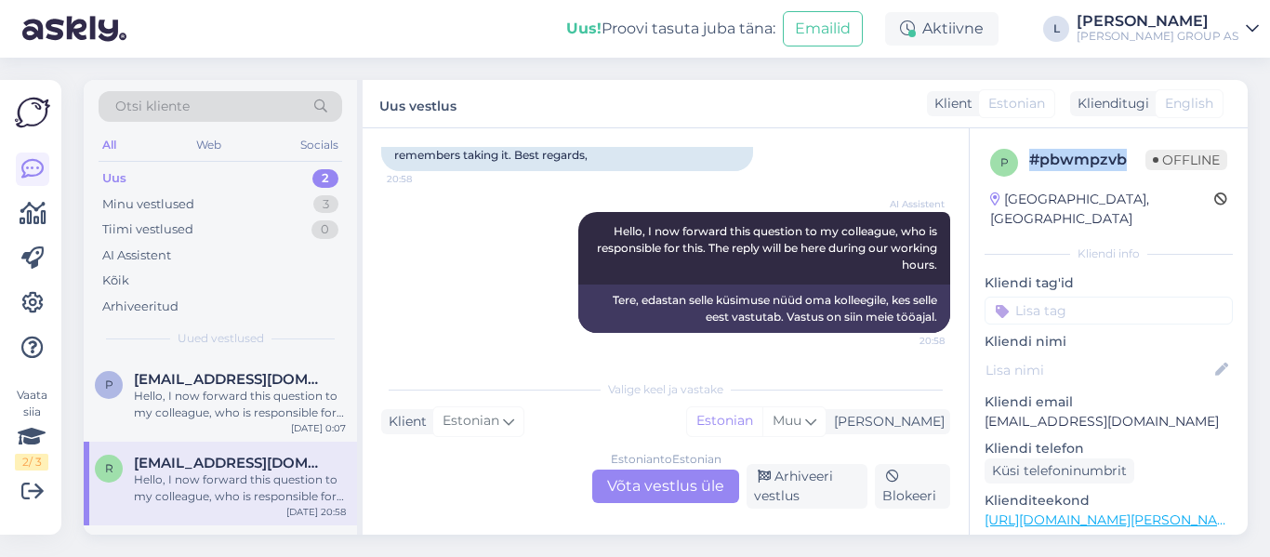
drag, startPoint x: 1123, startPoint y: 156, endPoint x: 1026, endPoint y: 165, distance: 97.1
click at [1026, 165] on div "p # pbwmpzvb Offline" at bounding box center [1108, 163] width 237 height 28
copy div "# pbwmpzvb"
click at [648, 486] on div "Estonian to Estonian Võta vestlus üle" at bounding box center [665, 486] width 147 height 33
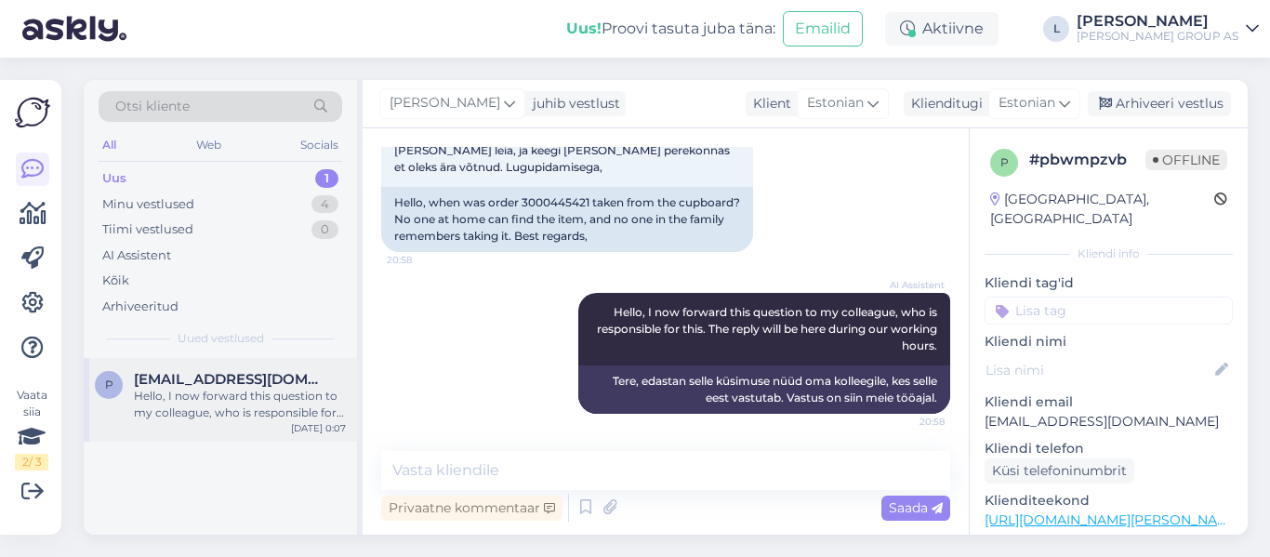
click at [225, 392] on div "Hello, I now forward this question to my colleague, who is responsible for this…" at bounding box center [240, 404] width 212 height 33
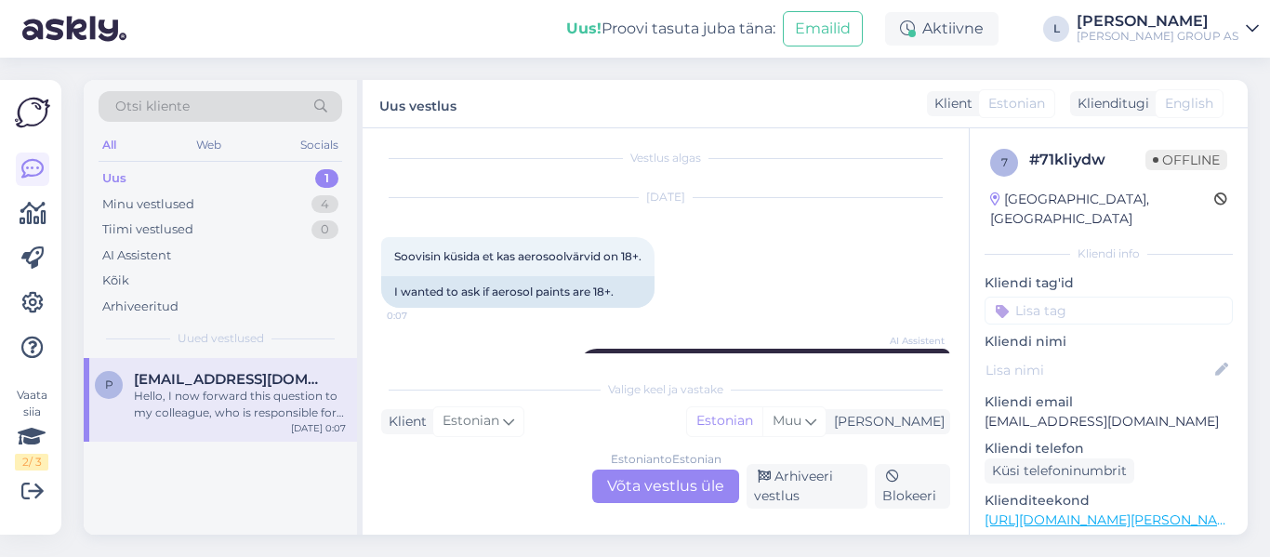
scroll to position [0, 0]
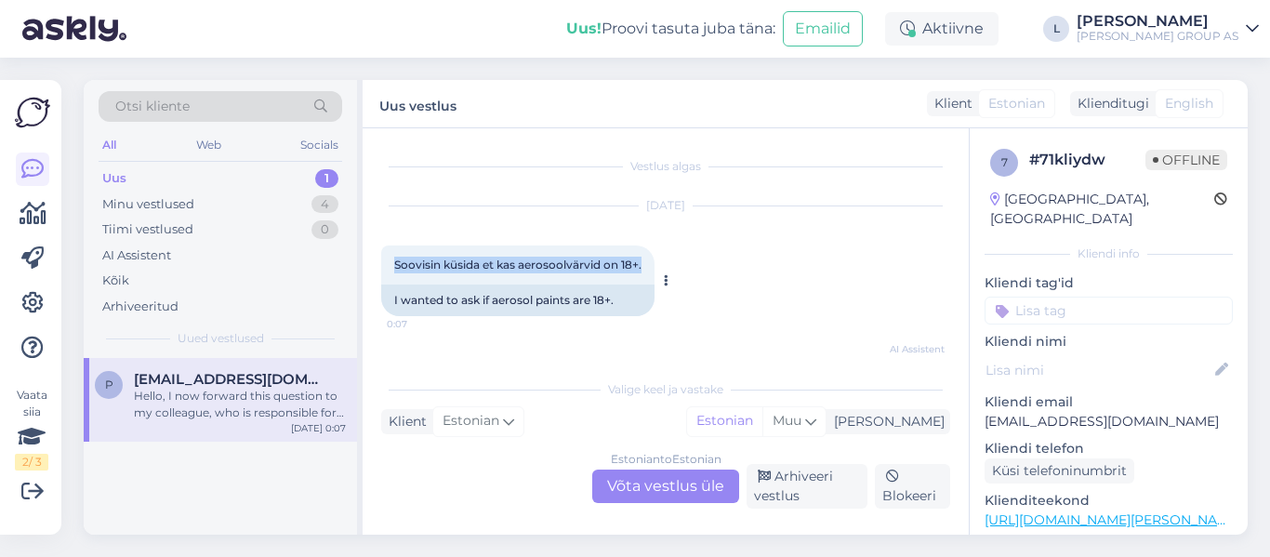
drag, startPoint x: 643, startPoint y: 262, endPoint x: 390, endPoint y: 267, distance: 252.9
click at [390, 267] on div "Soovisin küsida et kas aerosoolvärvid on 18+. 0:07" at bounding box center [517, 264] width 273 height 39
copy span "Soovisin küsida et kas aerosoolvärvid on 18+."
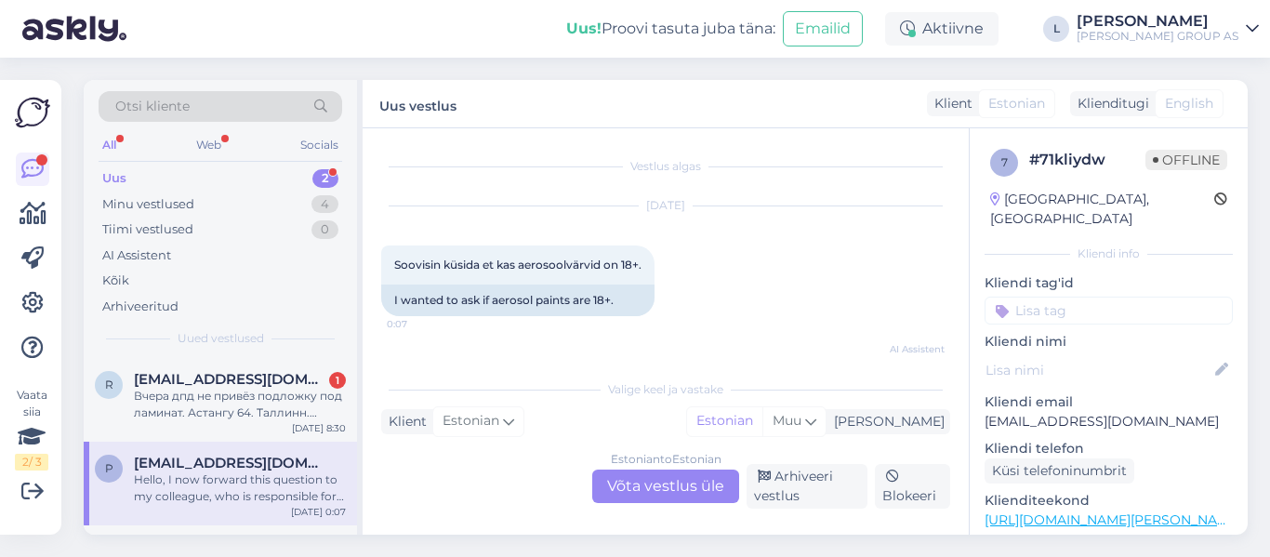
click at [641, 485] on div "Estonian to Estonian Võta vestlus üle" at bounding box center [665, 486] width 147 height 33
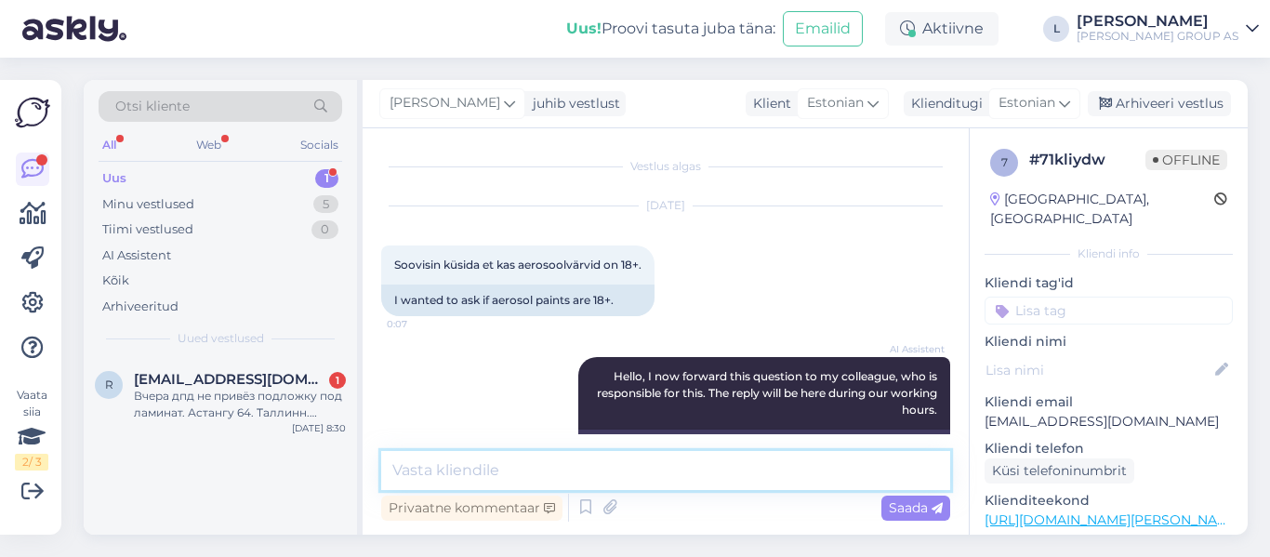
paste textarea "Aerosoolvärvide ostmiseks ei ole Eestis seaduslikku vanusepiirangut"
type textarea "Aerosoolvärvide ostmiseks ei ole Eestis seaduslikku vanusepiirangut"
drag, startPoint x: 927, startPoint y: 507, endPoint x: 939, endPoint y: 501, distance: 13.3
click at [927, 508] on span "Saada" at bounding box center [916, 507] width 54 height 17
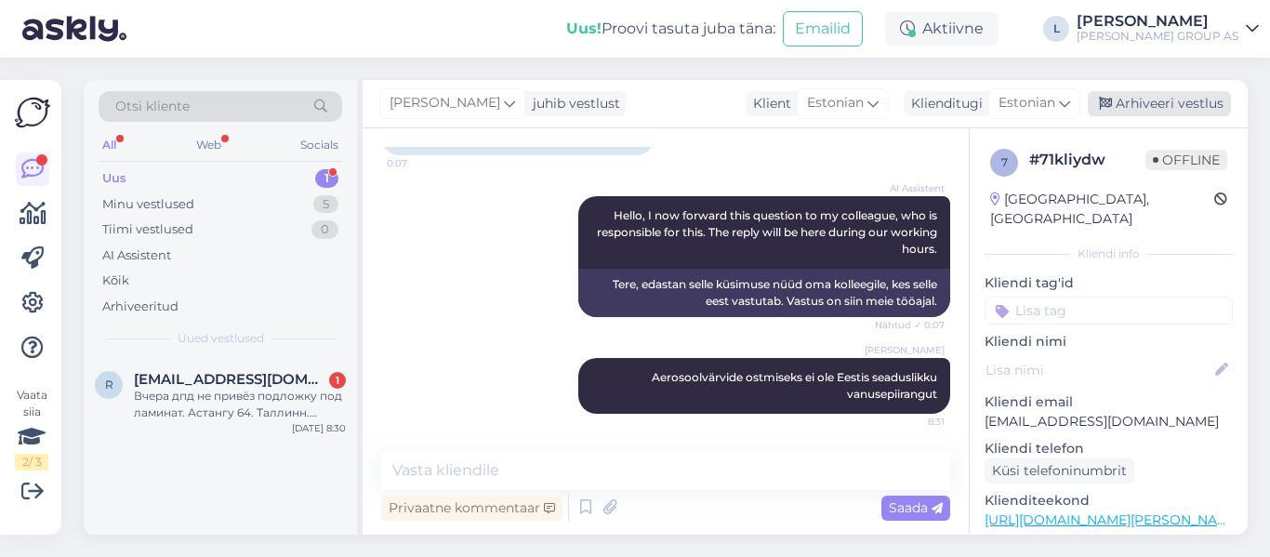
click at [1168, 99] on div "Arhiveeri vestlus" at bounding box center [1159, 103] width 143 height 25
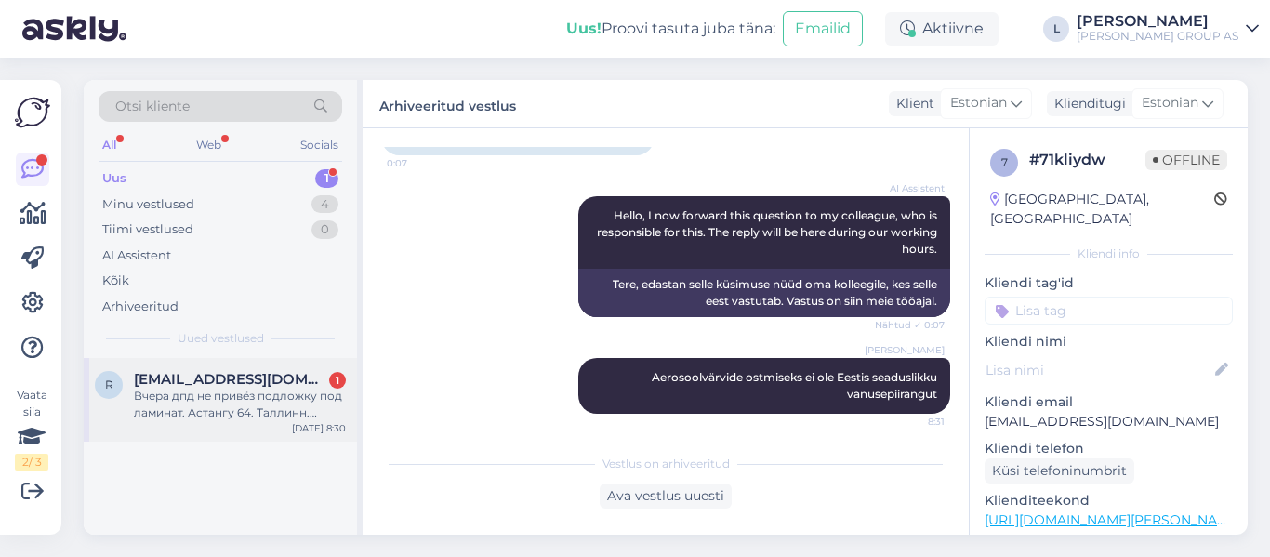
click at [238, 390] on div "Вчера дпд не привёз подложку под ламинат. Астангу 64. Таллинн. regina0609@mail.…" at bounding box center [240, 404] width 212 height 33
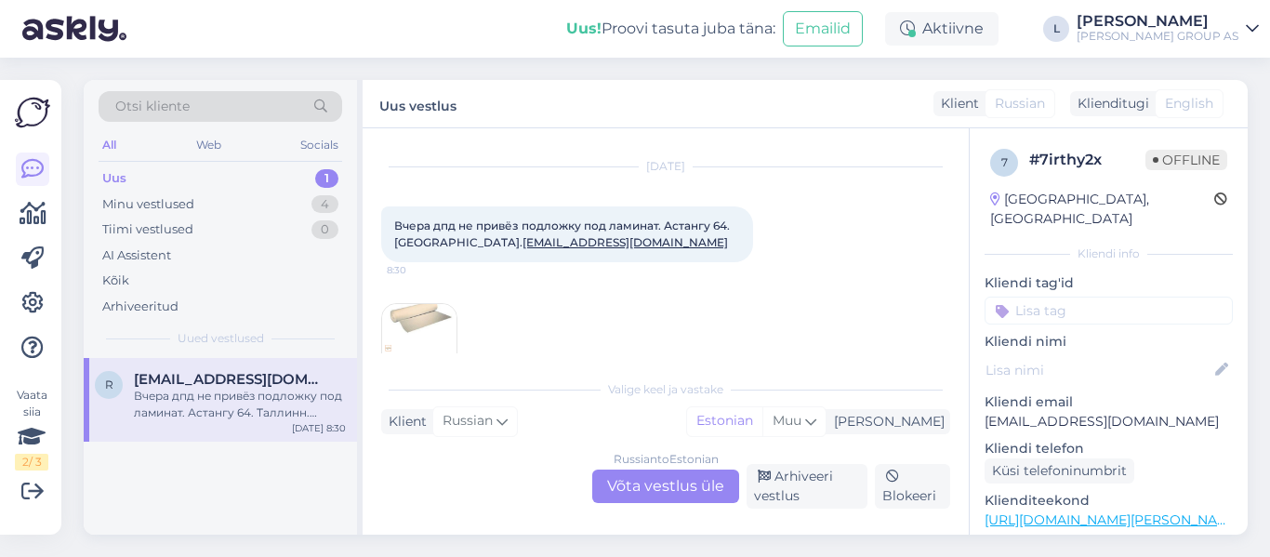
scroll to position [86, 0]
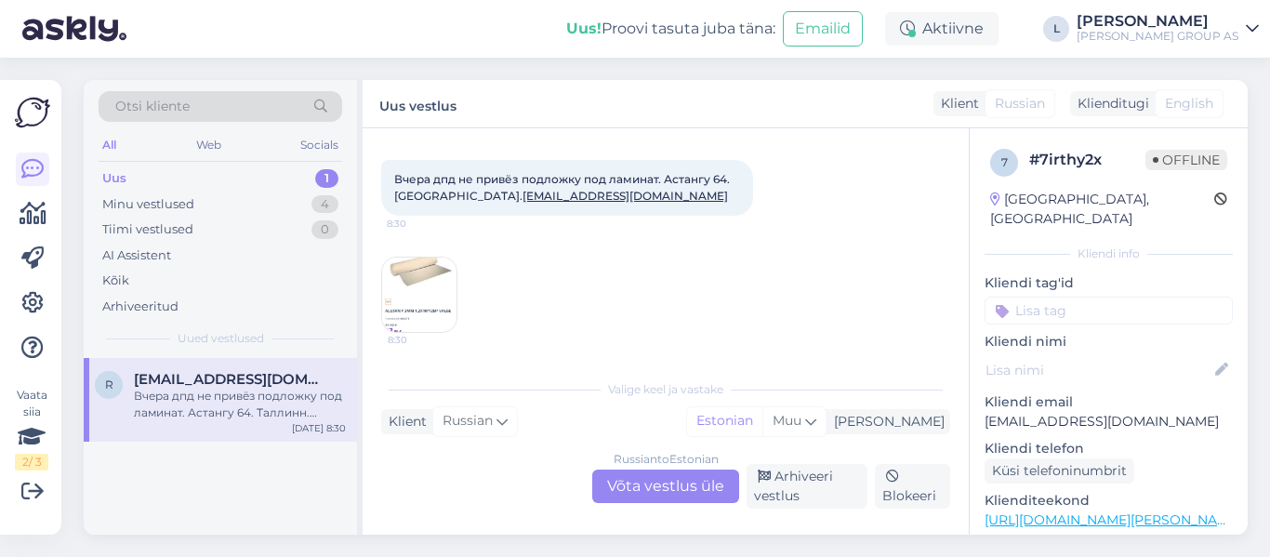
click at [711, 476] on div "Russian to Estonian Võta vestlus üle" at bounding box center [665, 486] width 147 height 33
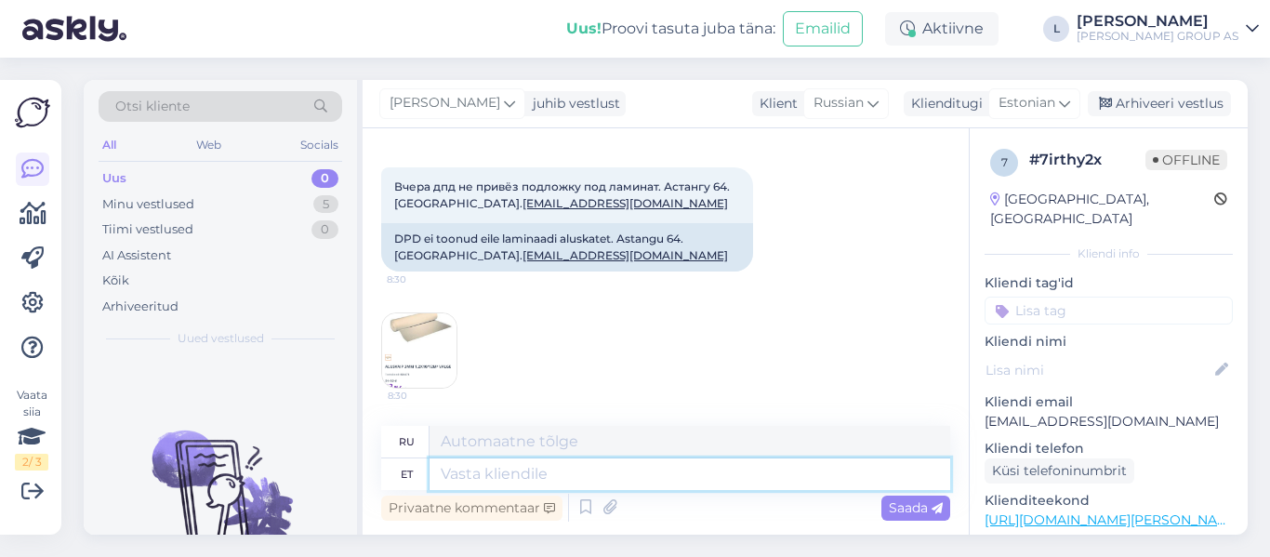
click at [571, 480] on textarea at bounding box center [690, 474] width 521 height 32
type textarea "Tere,"
type textarea "Привет,"
type textarea "Tere, mis t"
type textarea "Привет, что?"
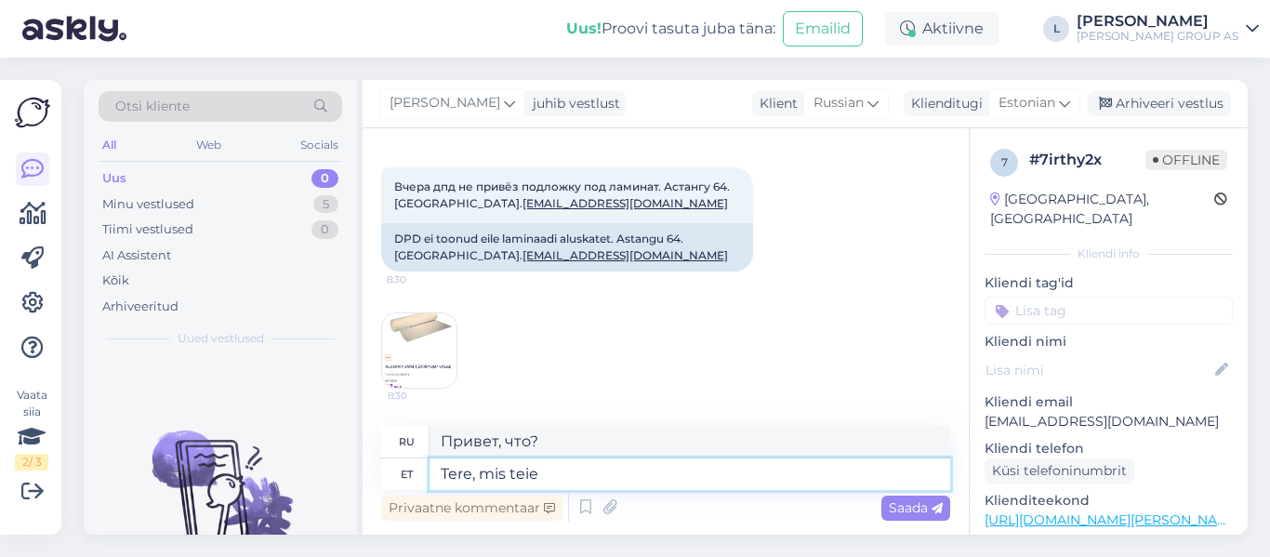
type textarea "Tere, mis teie"
type textarea "Привет, как дела?"
type textarea "Tere, mis teie tellimuse"
type textarea "Здравствуйте, какой у вас заказ?"
type textarea "Tere, mis teie tellimuse number o"
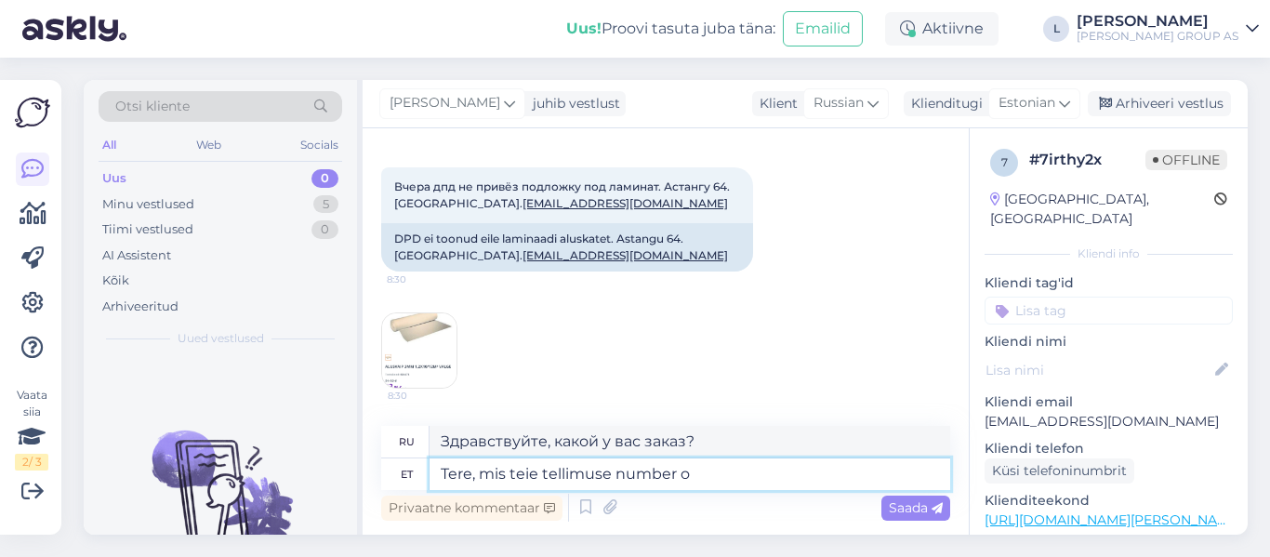
type textarea "Здравствуйте, какой номер вашего заказа?"
type textarea "Tere, mis teie tellimuse number on?"
click at [908, 492] on div "Privaatne kommentaar Saada" at bounding box center [665, 507] width 569 height 35
click at [914, 517] on div "Saada" at bounding box center [915, 508] width 69 height 25
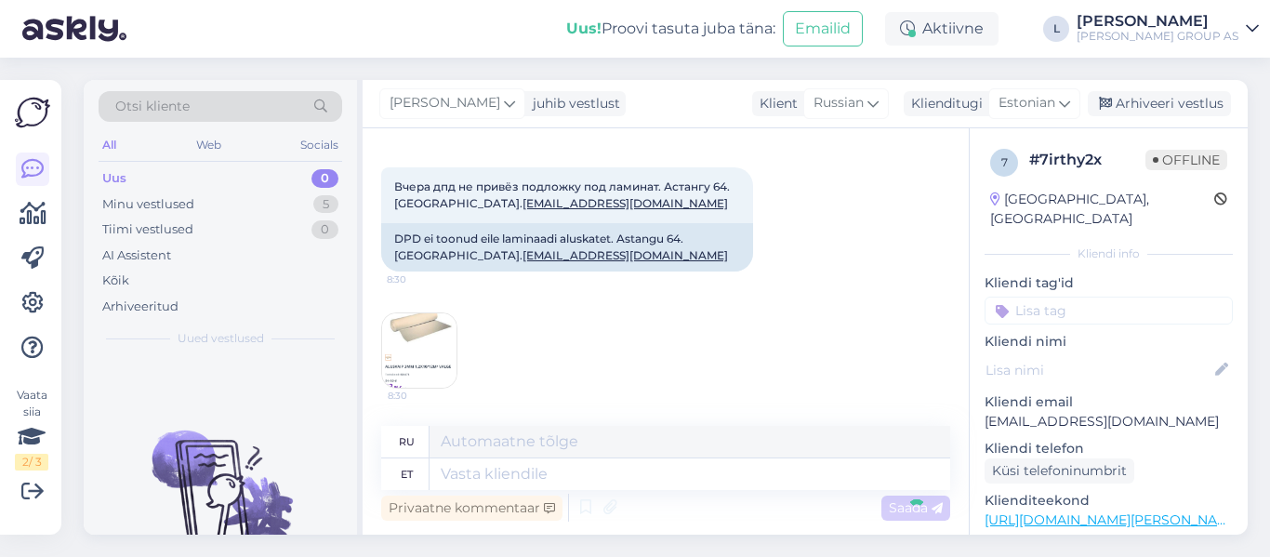
scroll to position [190, 0]
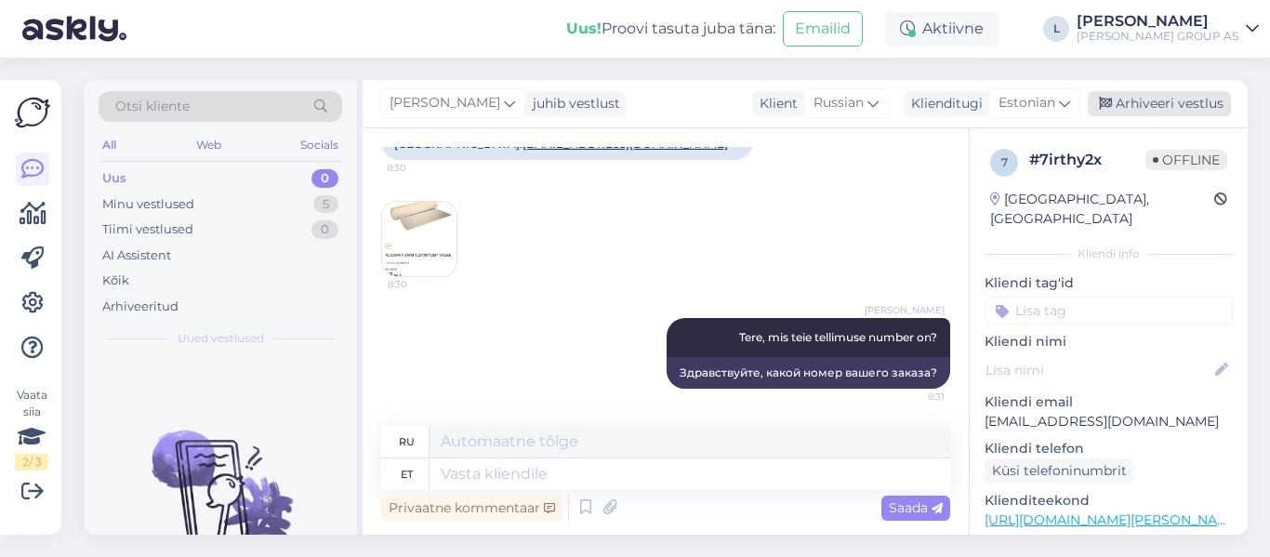
click at [1170, 101] on div "Arhiveeri vestlus" at bounding box center [1159, 103] width 143 height 25
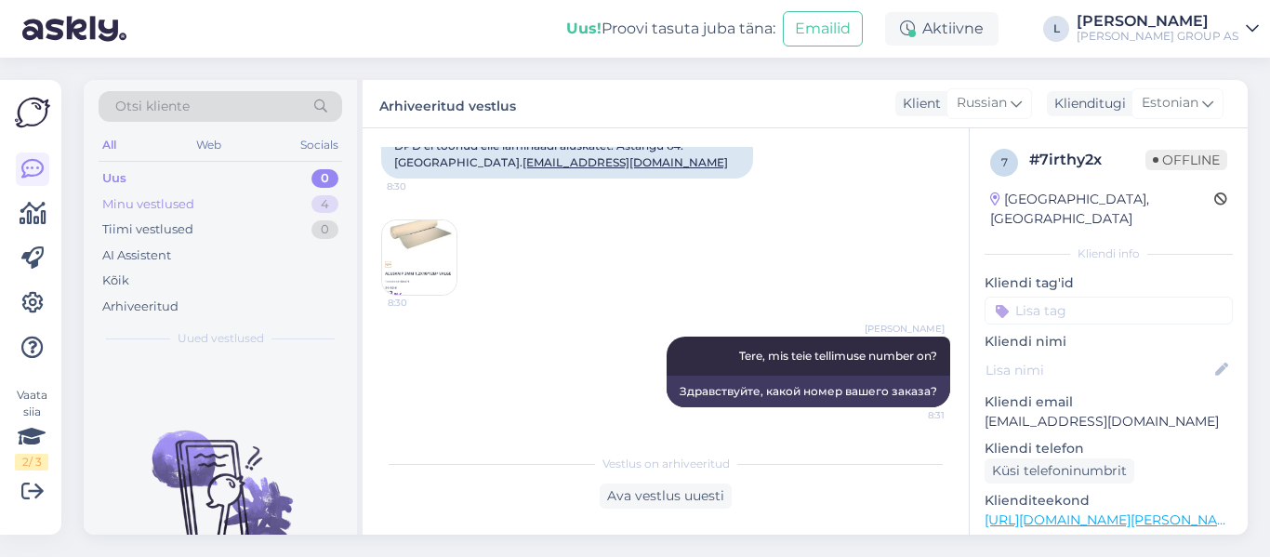
click at [194, 214] on div "Minu vestlused 4" at bounding box center [221, 205] width 244 height 26
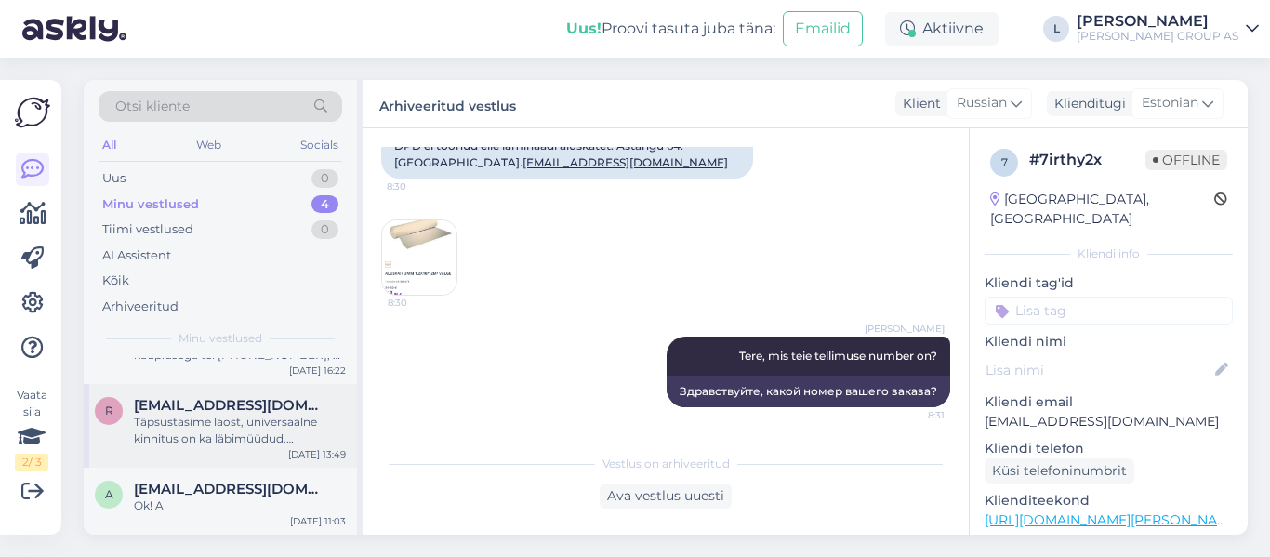
scroll to position [0, 0]
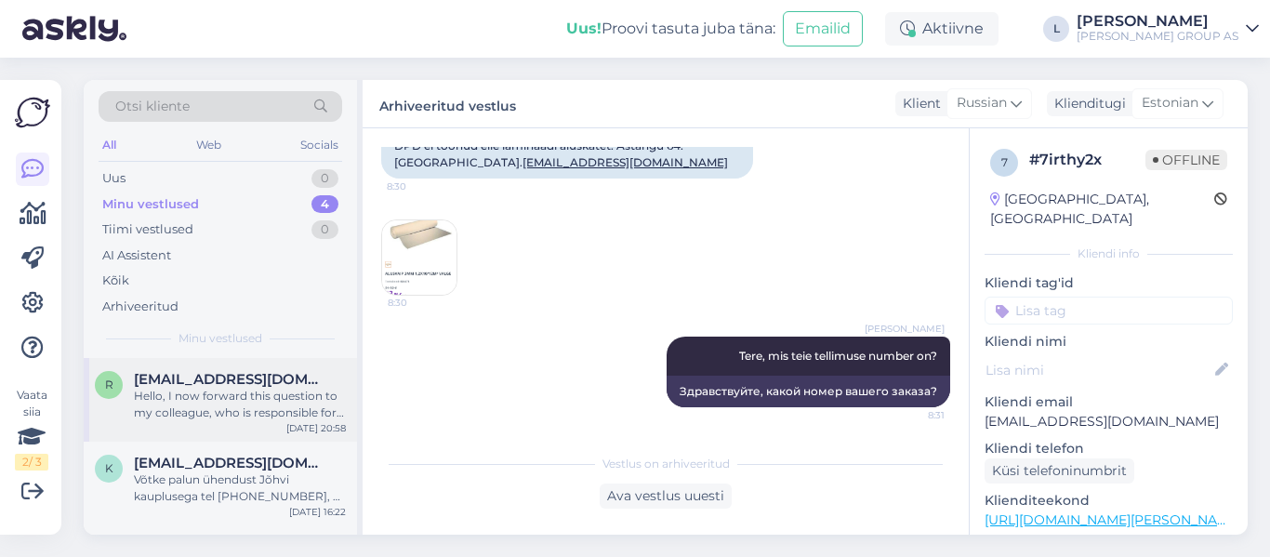
click at [250, 393] on div "Hello, I now forward this question to my colleague, who is responsible for this…" at bounding box center [240, 404] width 212 height 33
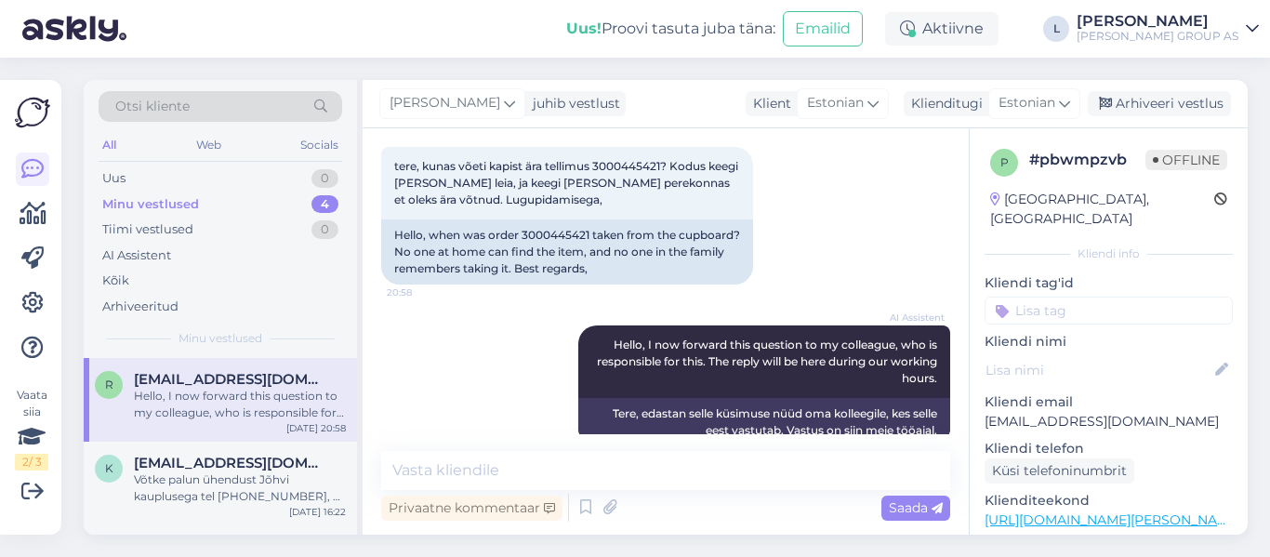
scroll to position [131, 0]
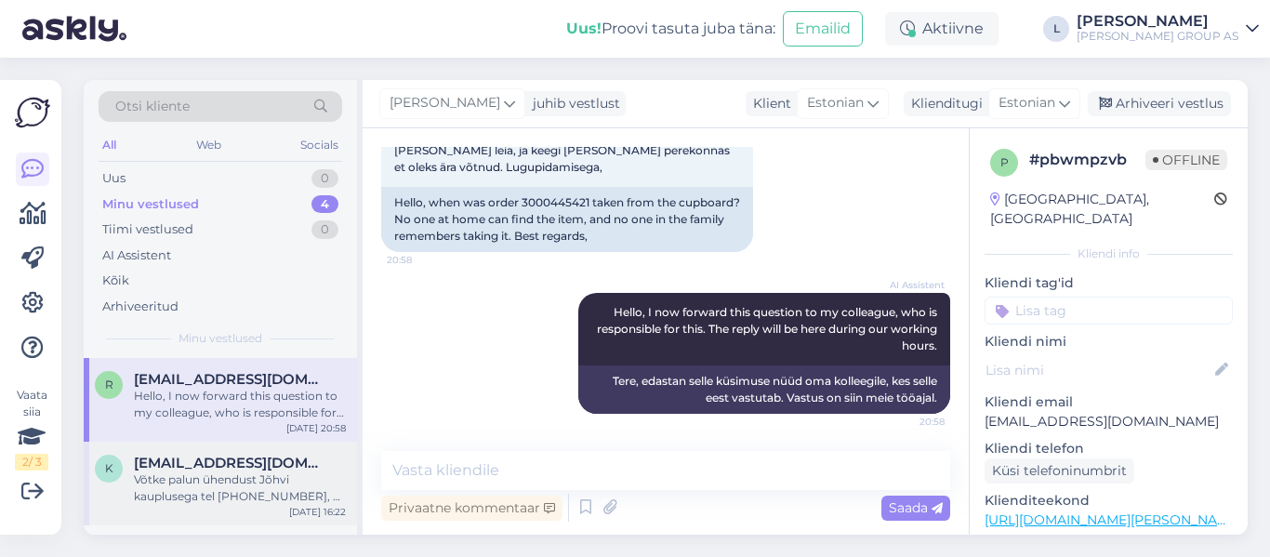
click at [202, 482] on div "Võtke palun ühendust Jõhvi kauplusega tel [PHONE_NUMBER], et nad saaksid kohape…" at bounding box center [240, 487] width 212 height 33
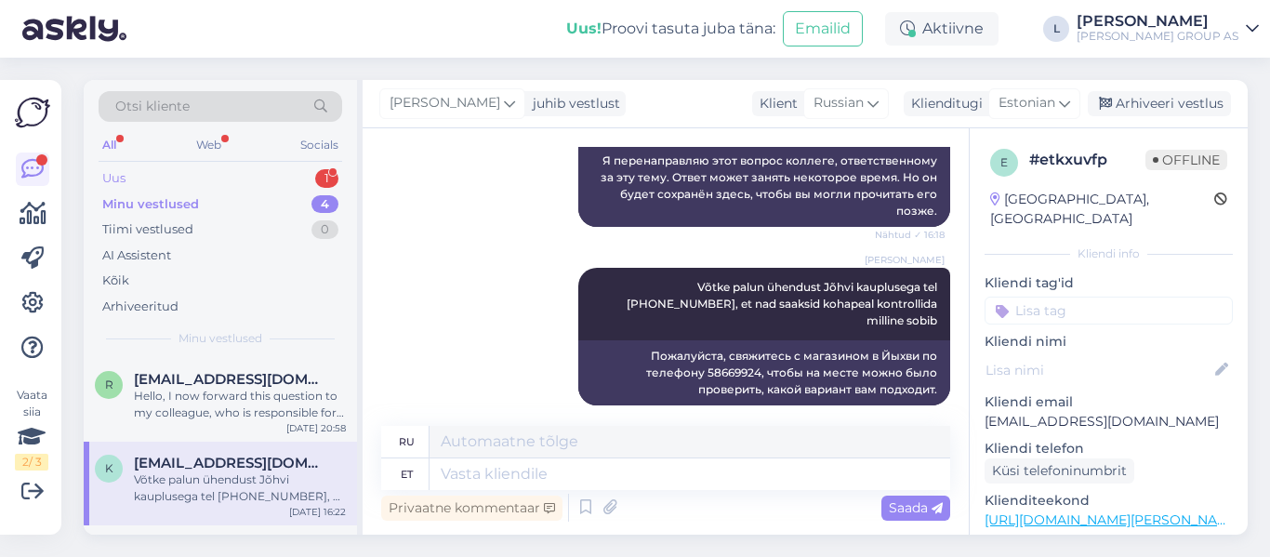
click at [152, 173] on div "Uus 1" at bounding box center [221, 178] width 244 height 26
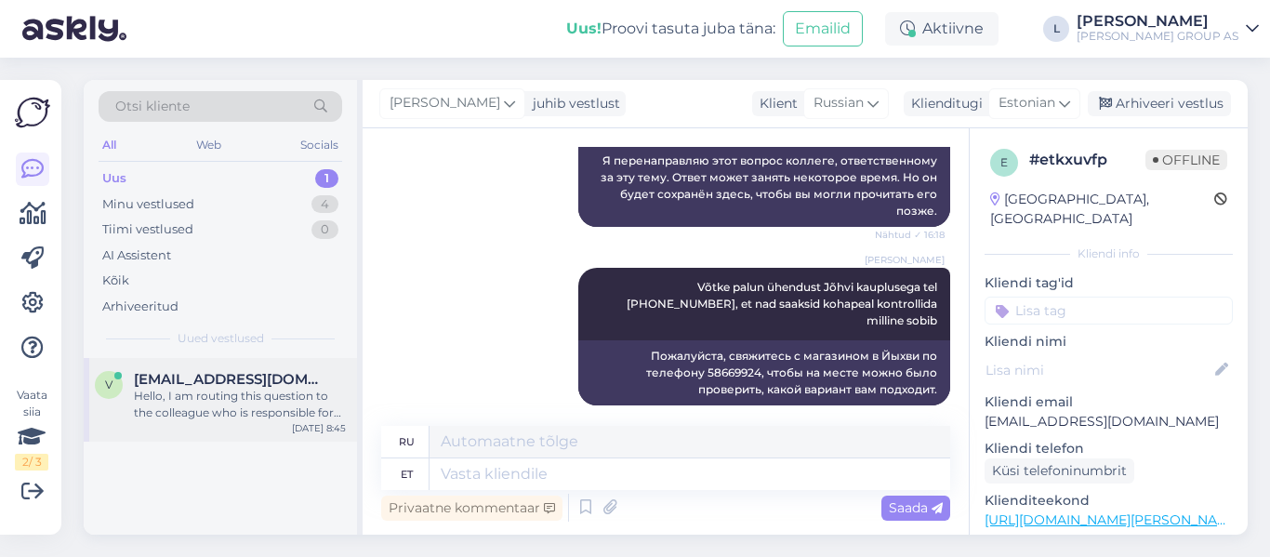
click at [220, 397] on div "Hello, I am routing this question to the colleague who is responsible for this …" at bounding box center [240, 404] width 212 height 33
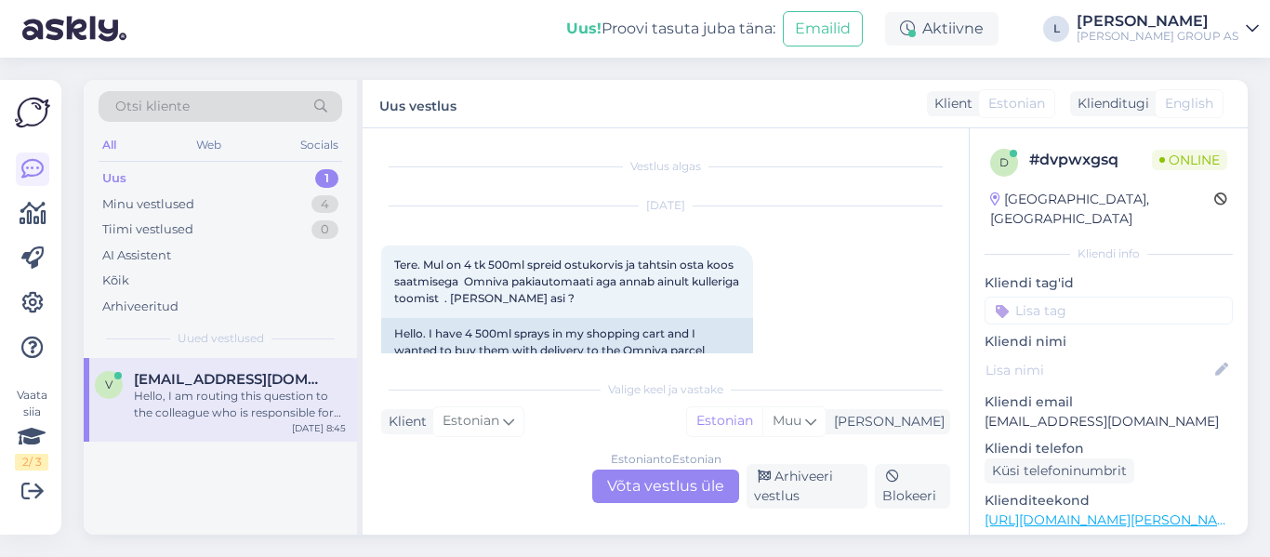
scroll to position [93, 0]
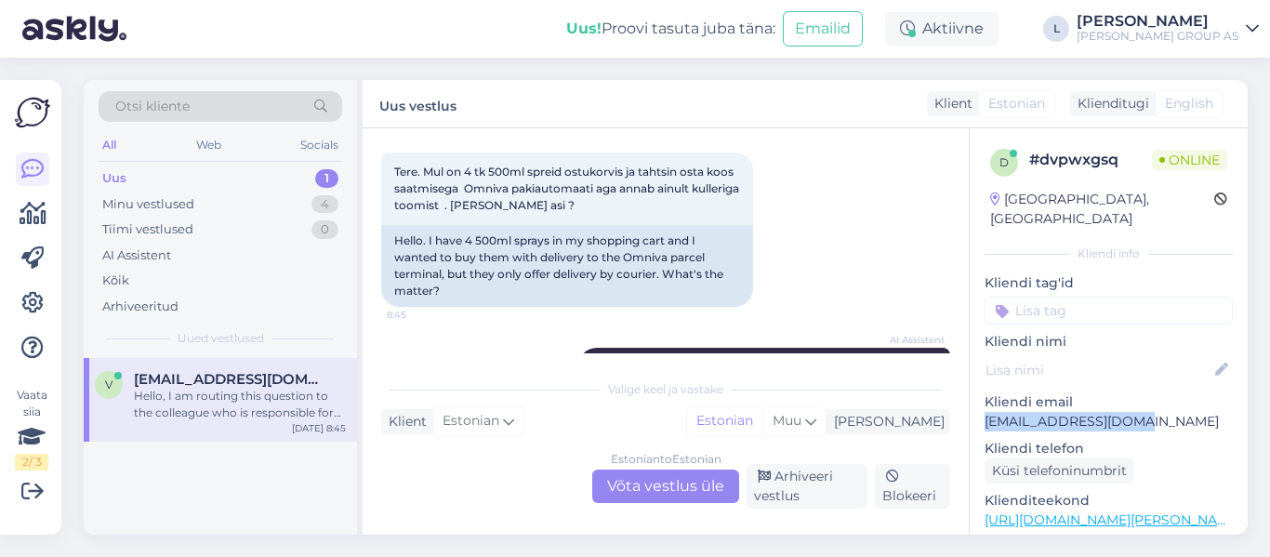
drag, startPoint x: 1146, startPoint y: 396, endPoint x: 979, endPoint y: 408, distance: 167.8
click at [979, 408] on div "d # dvpwxgsq Online Estonia, Tallinn Kliendi info Kliendi tag'id Kliendi nimi K…" at bounding box center [1109, 520] width 278 height 784
copy p "valtinivar@gmail.com"
click at [656, 494] on div "Estonian to Estonian Võta vestlus üle" at bounding box center [665, 486] width 147 height 33
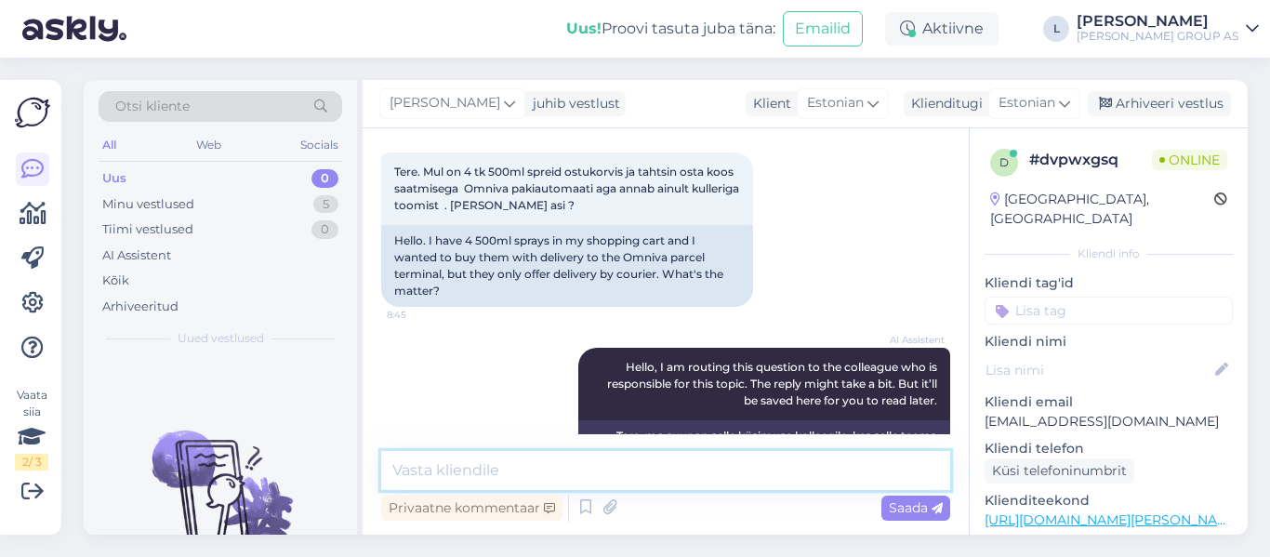
click at [604, 460] on textarea at bounding box center [665, 470] width 569 height 39
drag, startPoint x: 848, startPoint y: 477, endPoint x: 67, endPoint y: 416, distance: 783.4
click at [71, 415] on div "Vaata siia 2 / 3 Võimalused Veendu, et Askly loob sulle väärtust. Sulge Ühenda …" at bounding box center [635, 307] width 1270 height 499
click at [454, 488] on textarea "Tere, aerosoolid ei ole pakiauromaati saatmiseks lubatud" at bounding box center [665, 470] width 569 height 39
drag, startPoint x: 434, startPoint y: 470, endPoint x: 857, endPoint y: 467, distance: 423.0
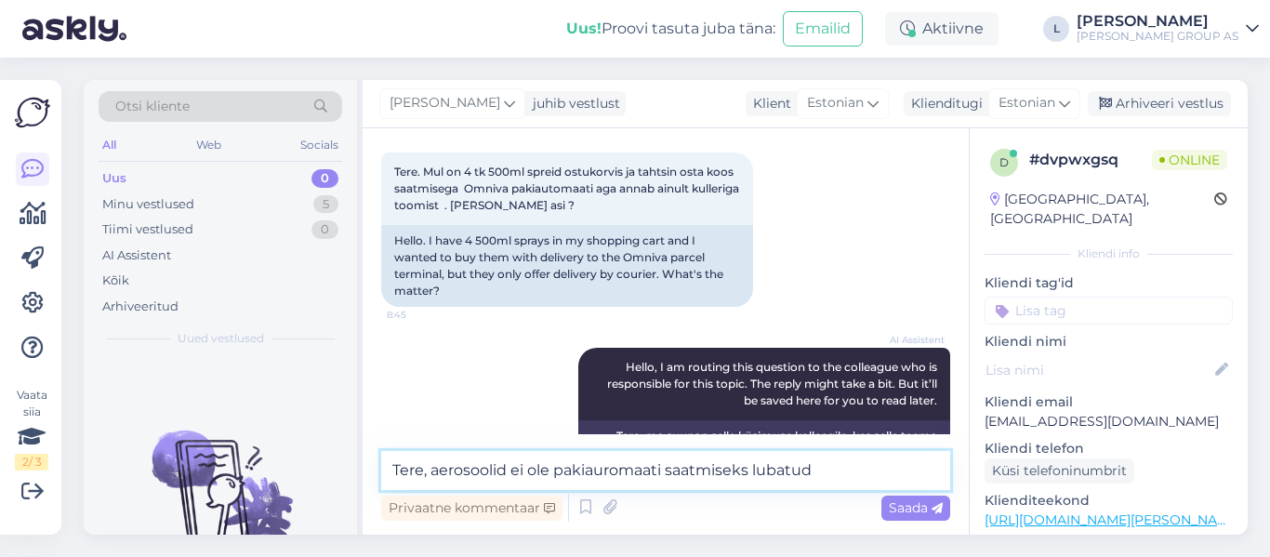
click at [857, 467] on textarea "Tere, aerosoolid ei ole pakiauromaati saatmiseks lubatud" at bounding box center [665, 470] width 569 height 39
paste textarea "Vastavalt transpordipiirangutele ei ole aerosoolide saatmine pakiautomaati luba…"
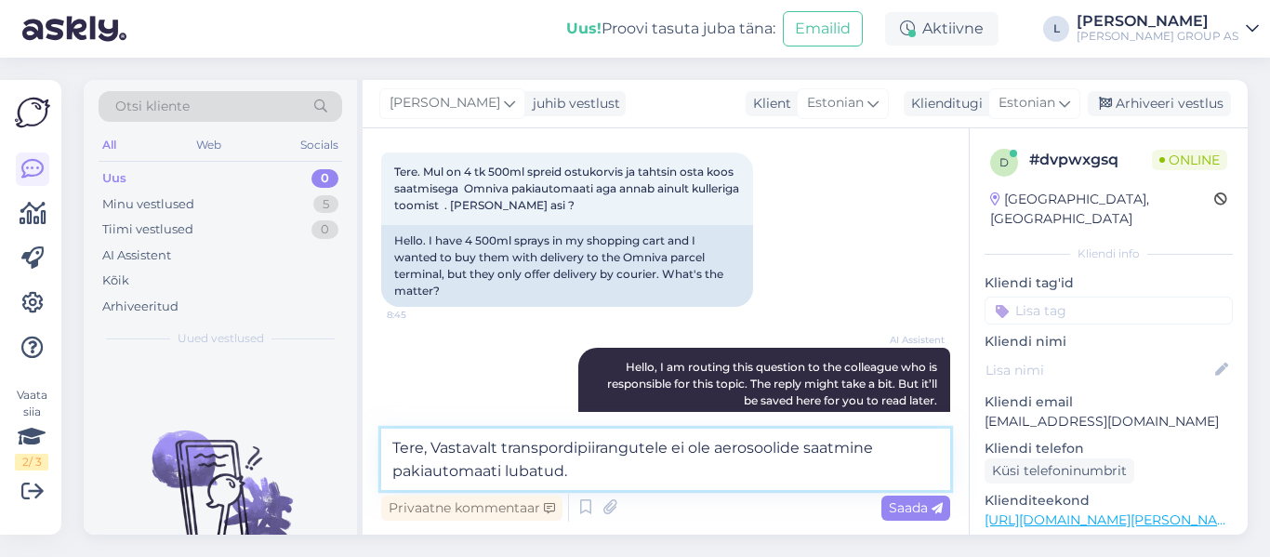
click at [439, 448] on textarea "Tere, Vastavalt transpordipiirangutele ei ole aerosoolide saatmine pakiautomaat…" at bounding box center [665, 459] width 569 height 61
type textarea "Tere, vastavalt transpordipiirangutele ei ole aerosoolide saatmine pakiautomaat…"
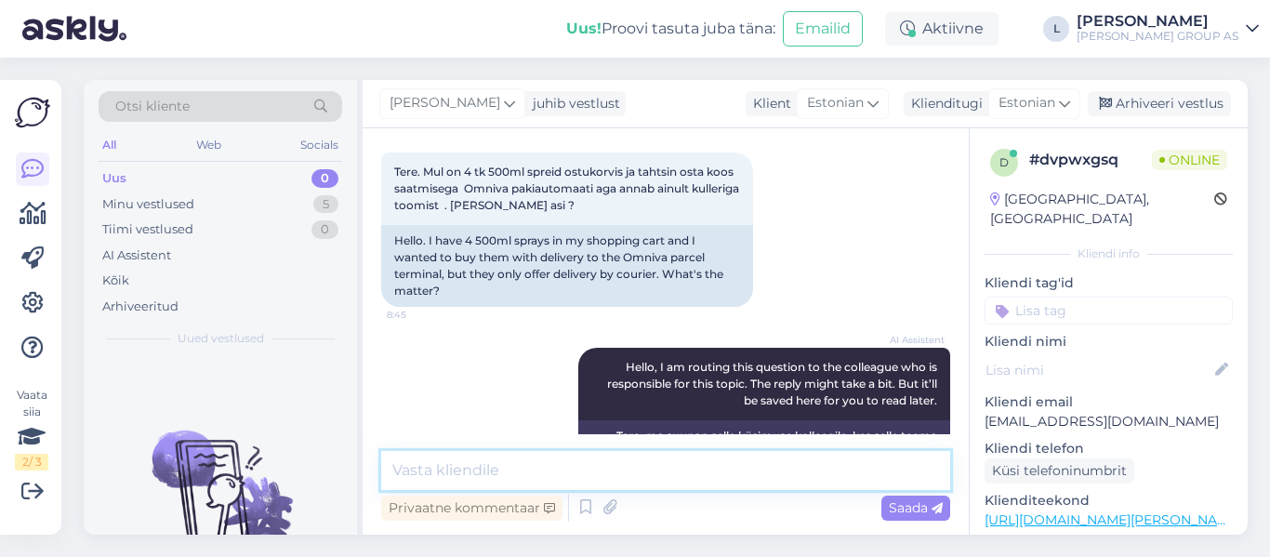
scroll to position [261, 0]
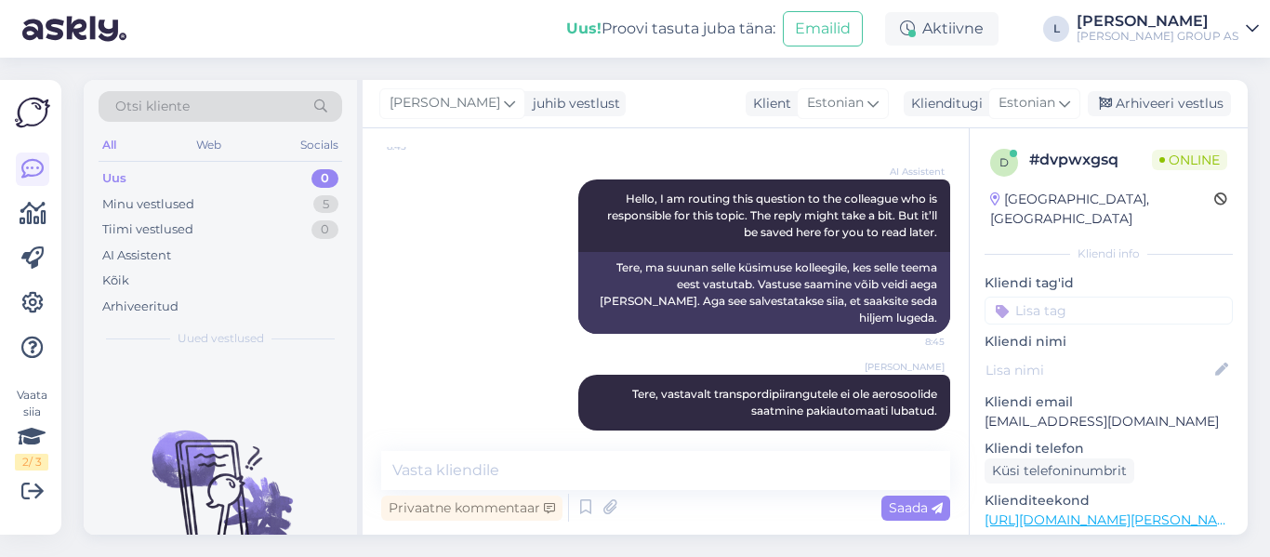
click at [1125, 90] on div "Lilia juhib vestlust Klient Estonian Klienditugi Estonian ru Belarusian Russian…" at bounding box center [805, 104] width 885 height 48
click at [1126, 97] on div "Arhiveeri vestlus" at bounding box center [1159, 103] width 143 height 25
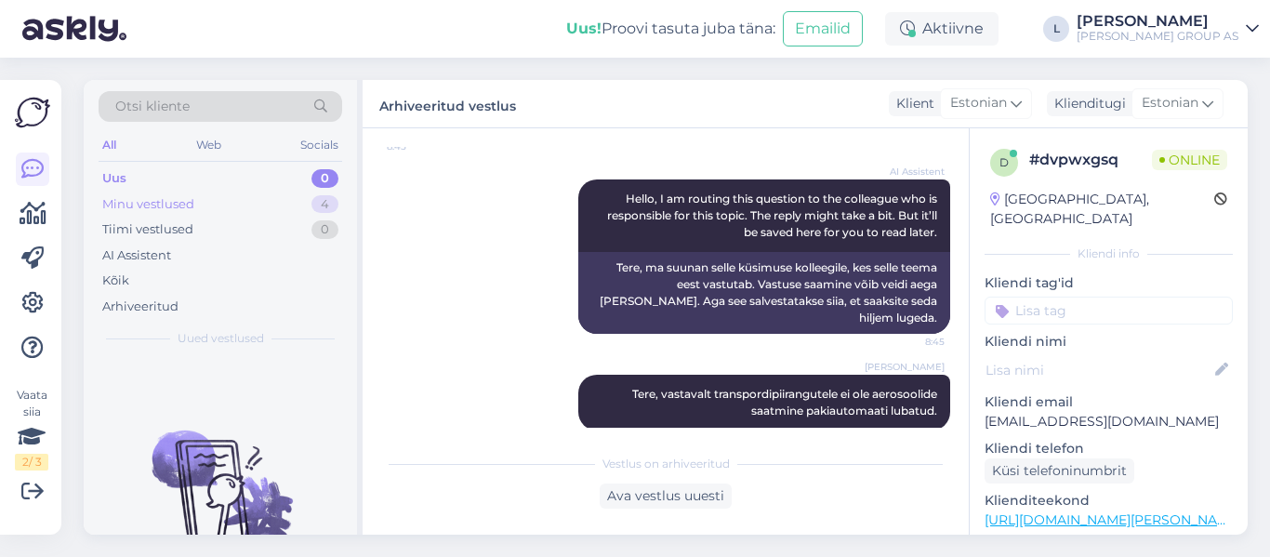
click at [138, 213] on div "Minu vestlused 4" at bounding box center [221, 205] width 244 height 26
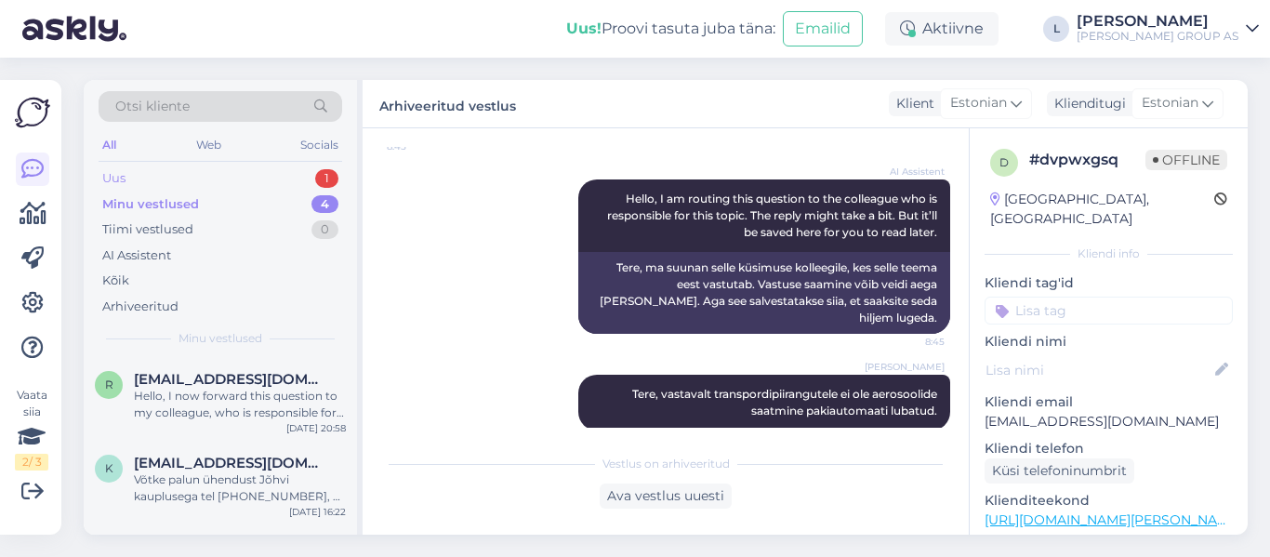
click at [126, 165] on div "Uus 1" at bounding box center [221, 178] width 244 height 26
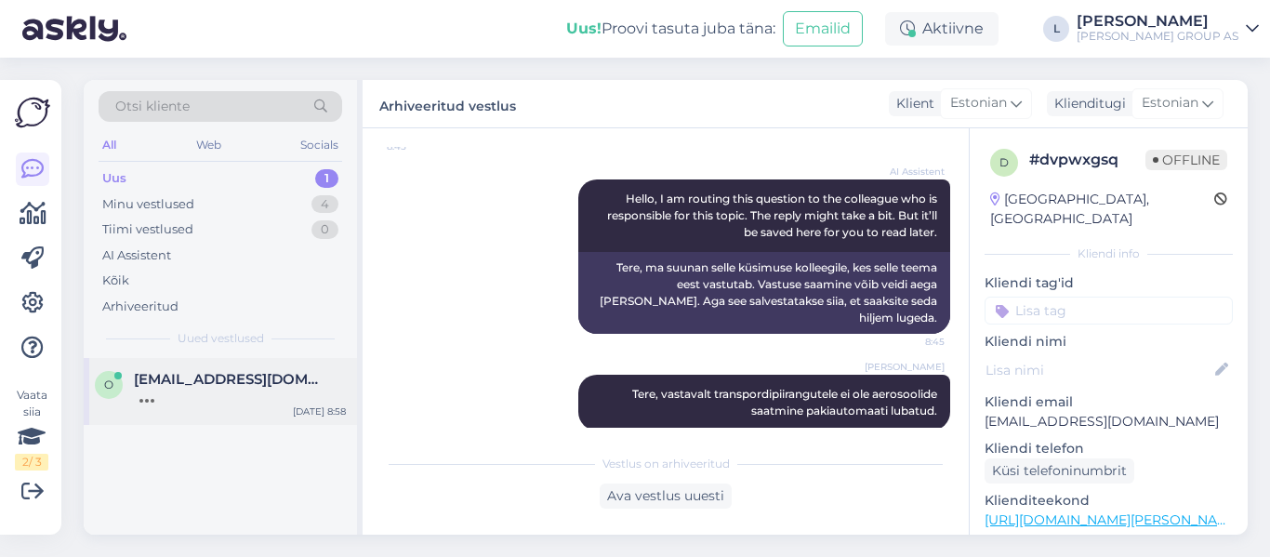
click at [228, 393] on div at bounding box center [240, 396] width 212 height 17
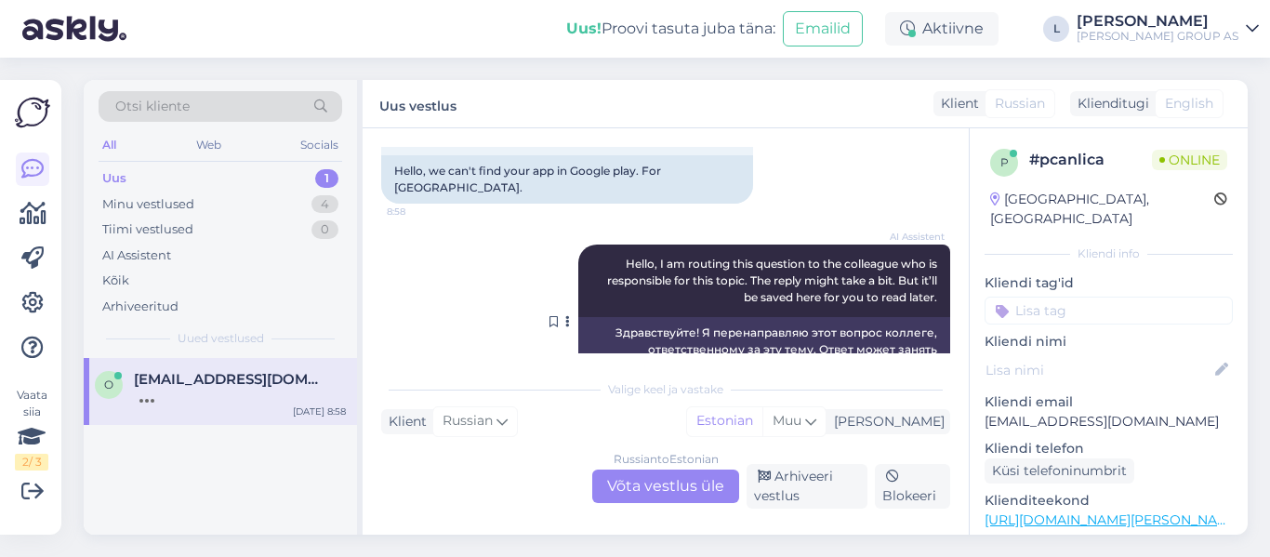
scroll to position [9, 0]
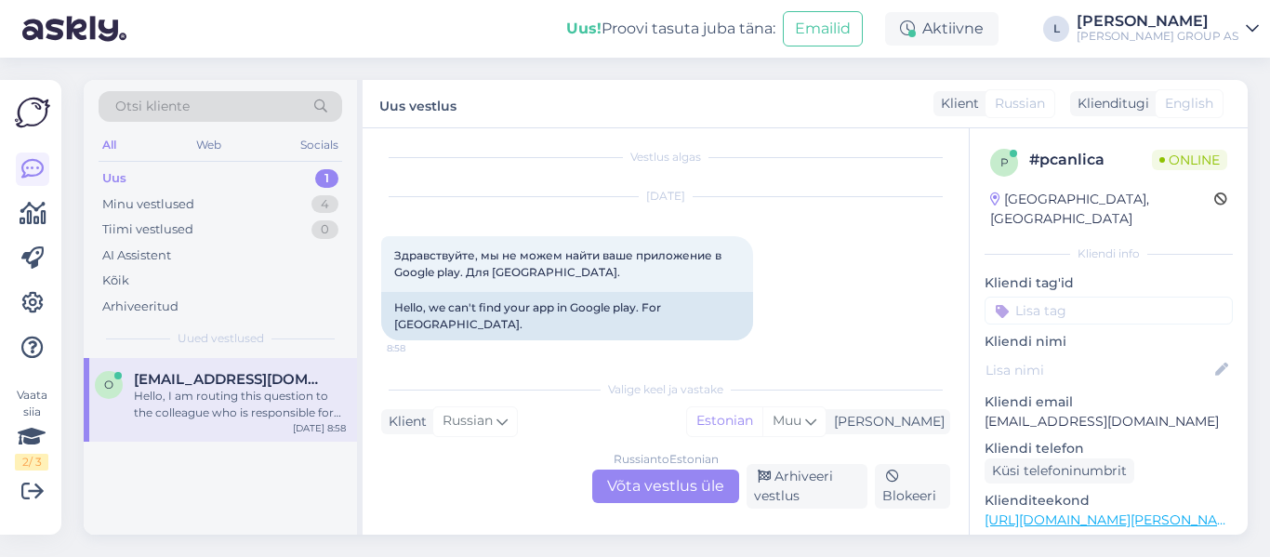
drag, startPoint x: 662, startPoint y: 489, endPoint x: 663, endPoint y: 498, distance: 9.3
click at [662, 491] on div "Russian to Estonian Võta vestlus üle" at bounding box center [665, 486] width 147 height 33
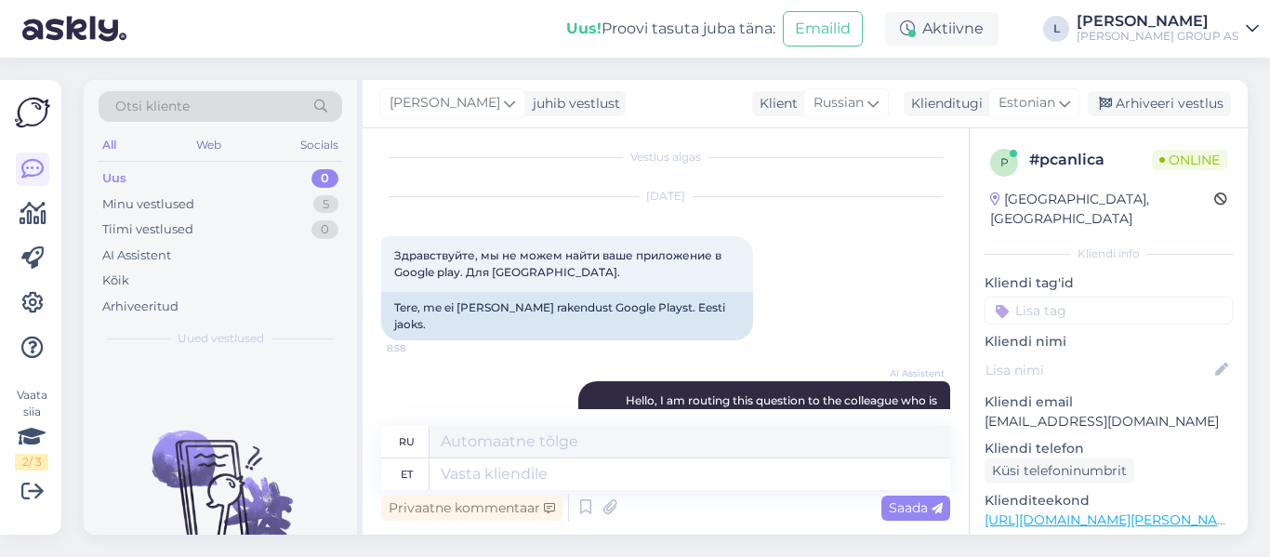
click at [664, 490] on div "Privaatne kommentaar Saada" at bounding box center [665, 507] width 569 height 35
click at [650, 466] on textarea at bounding box center [690, 474] width 521 height 32
type textarea "Tere,"
type textarea "Привет,"
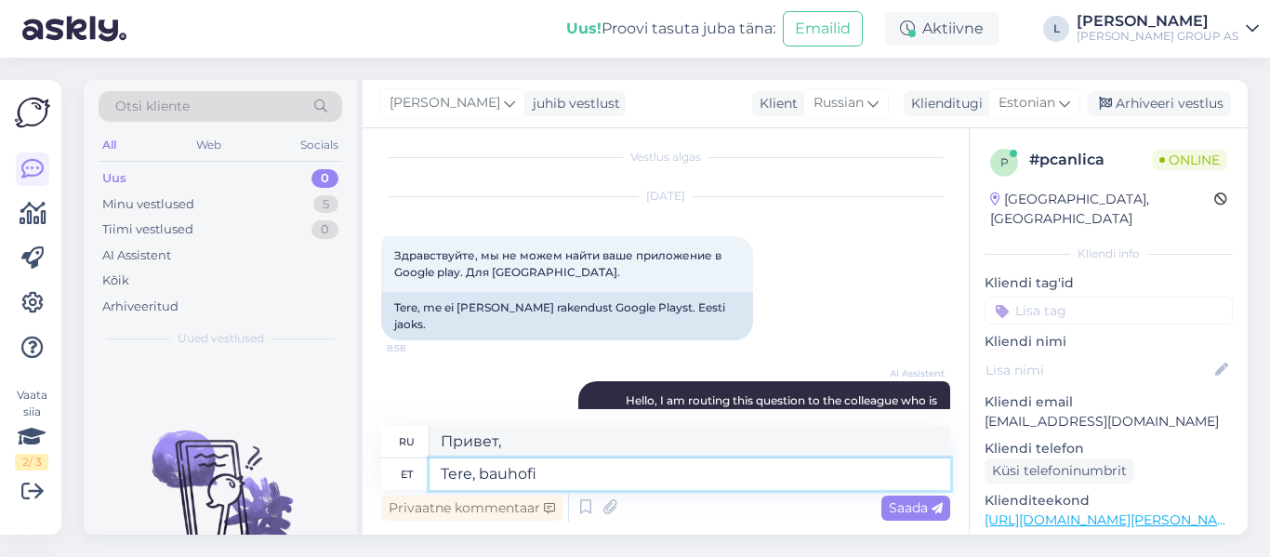
type textarea "Tere, bauhofi"
type textarea "Привет, Баухоф"
type textarea "Tere, bauhofi veebilehel"
type textarea "Добро пожаловать на сайт Баухоф"
type textarea "Tere, bauhofi veebilehel pole"
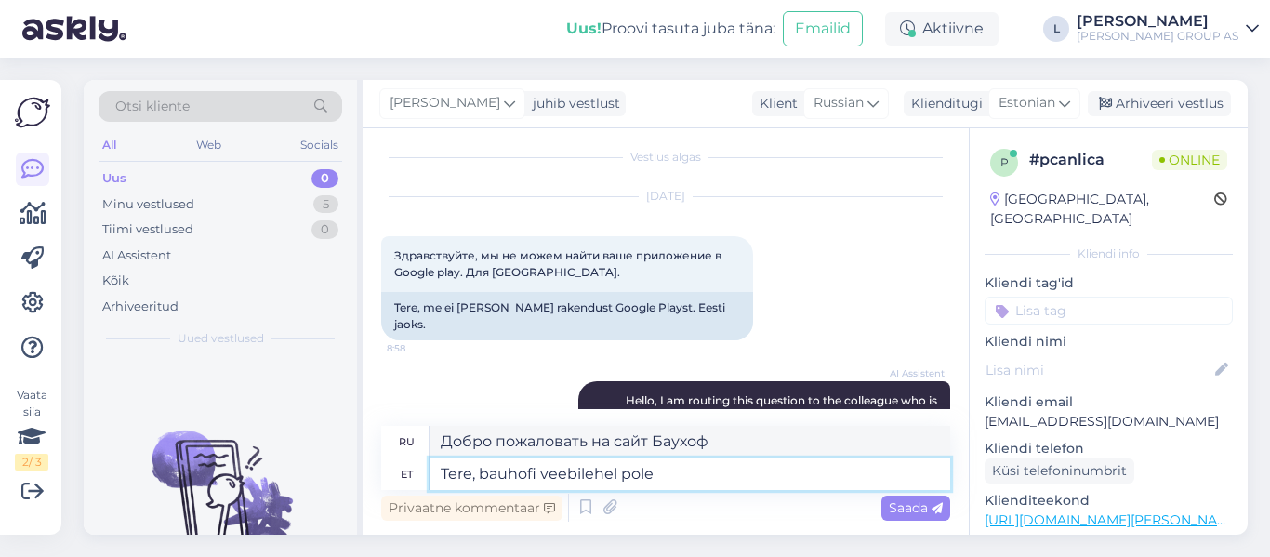
type textarea "Здравствуйте, сайта Баухоф нет."
type textarea "Tere, bauhofi veebilehel pole äppi"
type textarea "Здравствуйте, на сайте Bauhof нет приложения."
type textarea "Tere, bauhofi veebilehel pole äppi"
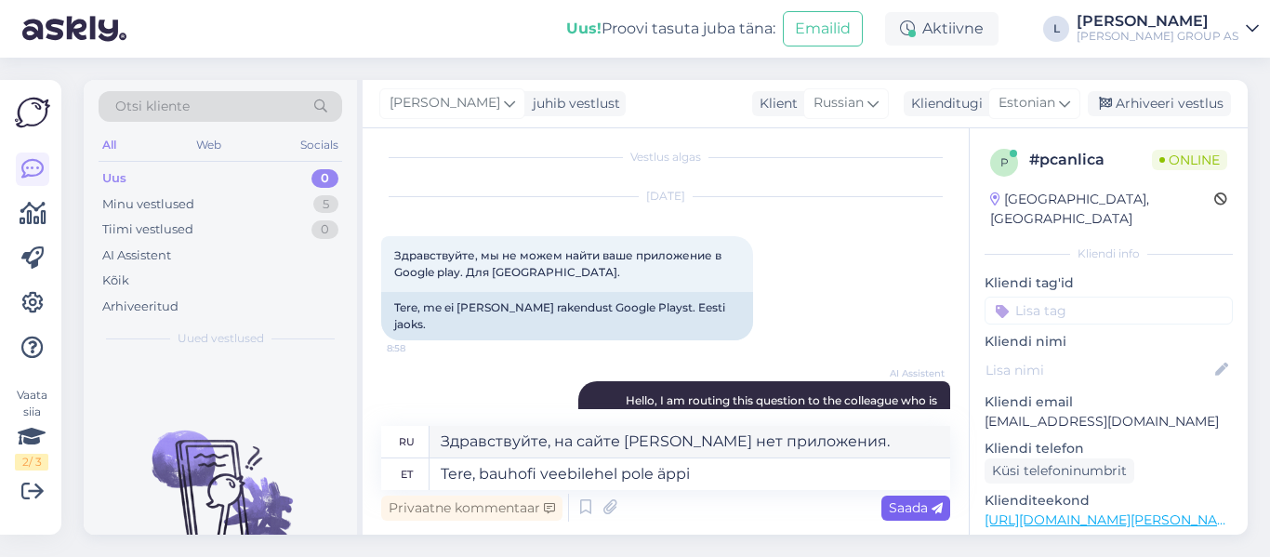
click at [903, 500] on span "Saada" at bounding box center [916, 507] width 54 height 17
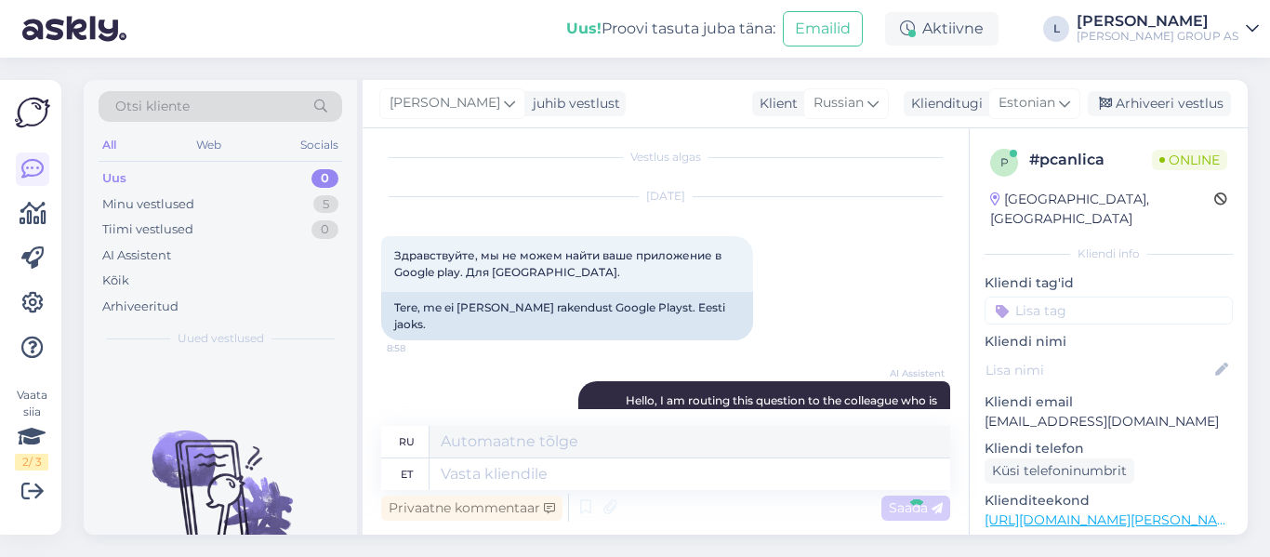
scroll to position [251, 0]
